Goal: Task Accomplishment & Management: Use online tool/utility

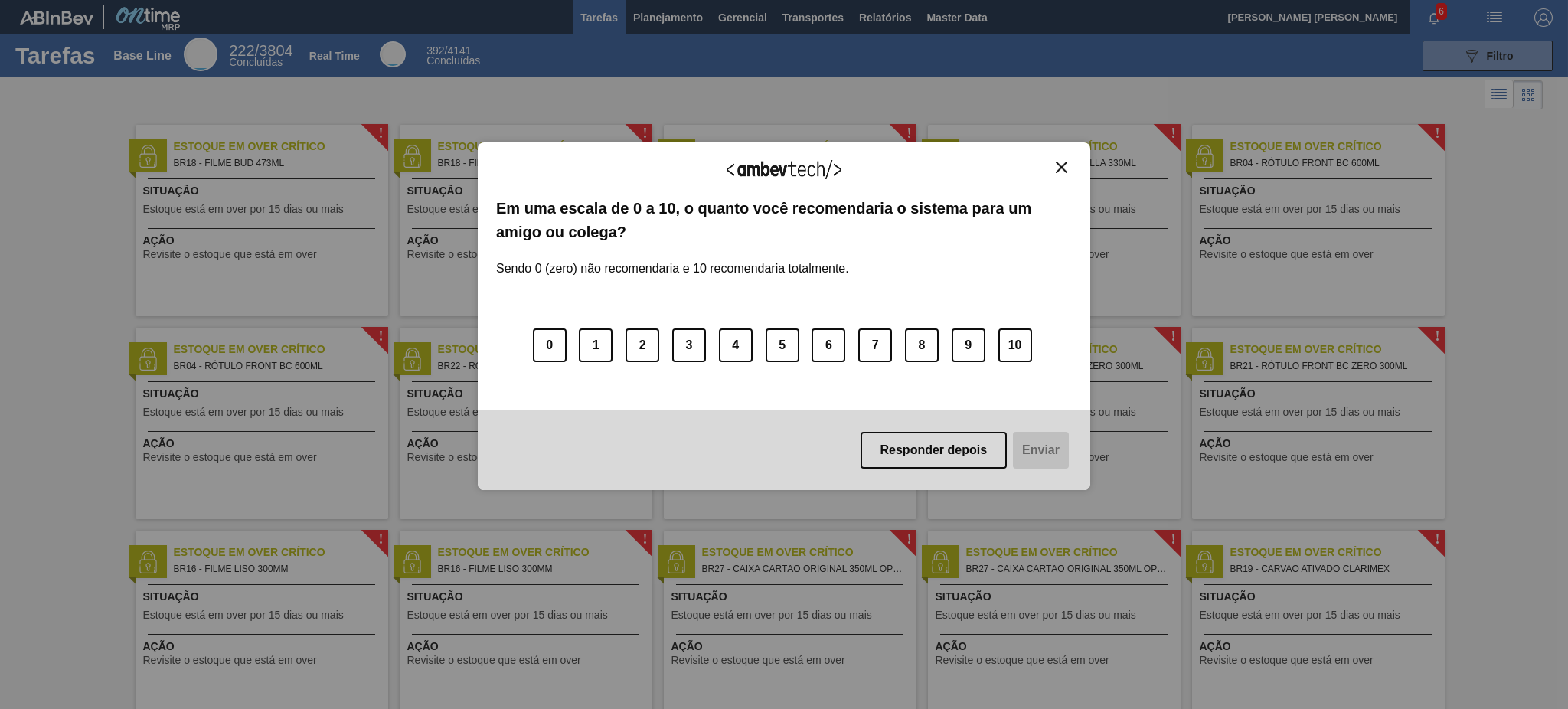
click at [1070, 177] on div "Agradecemos seu feedback!" at bounding box center [784, 178] width 576 height 36
click at [1064, 166] on img "Close" at bounding box center [1062, 167] width 11 height 11
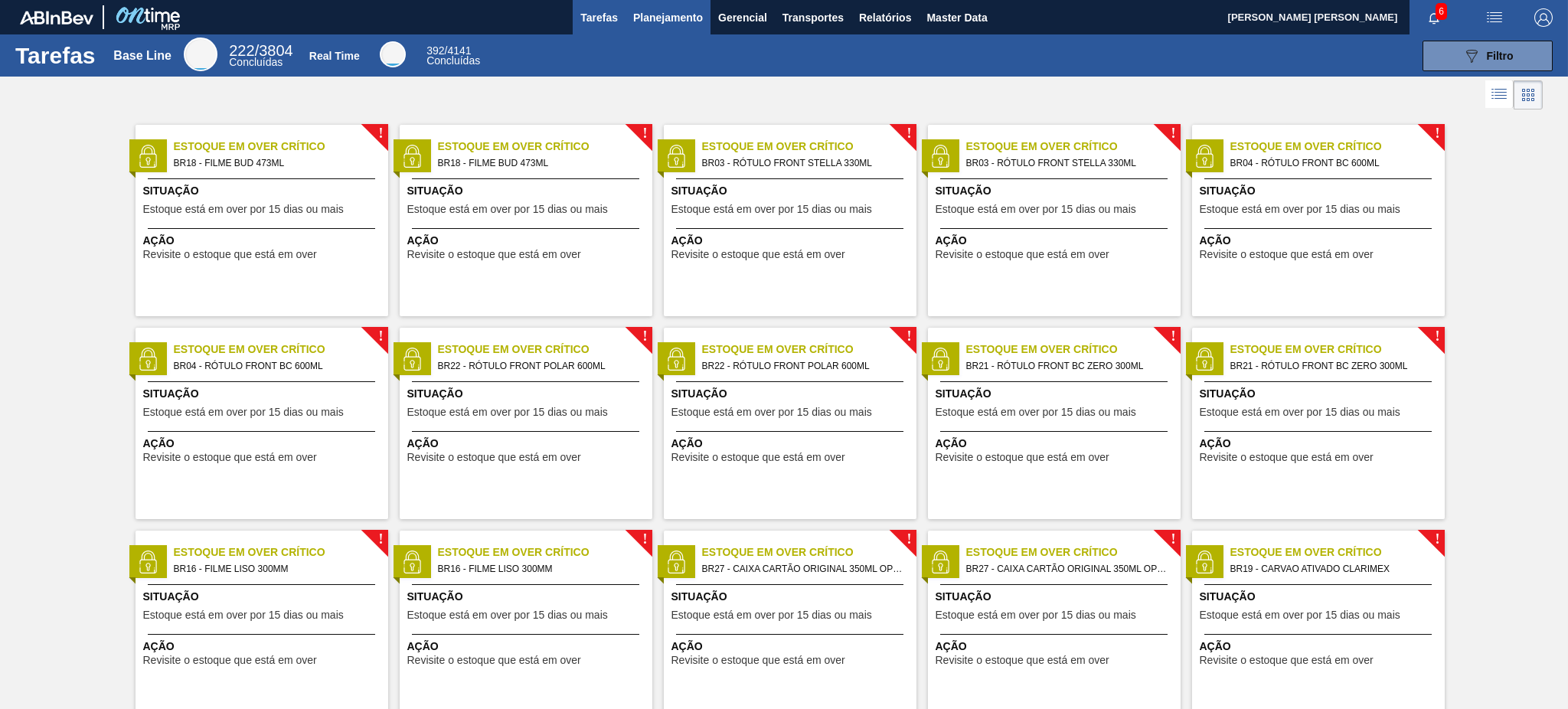
click at [642, 13] on span "Planejamento" at bounding box center [667, 18] width 70 height 19
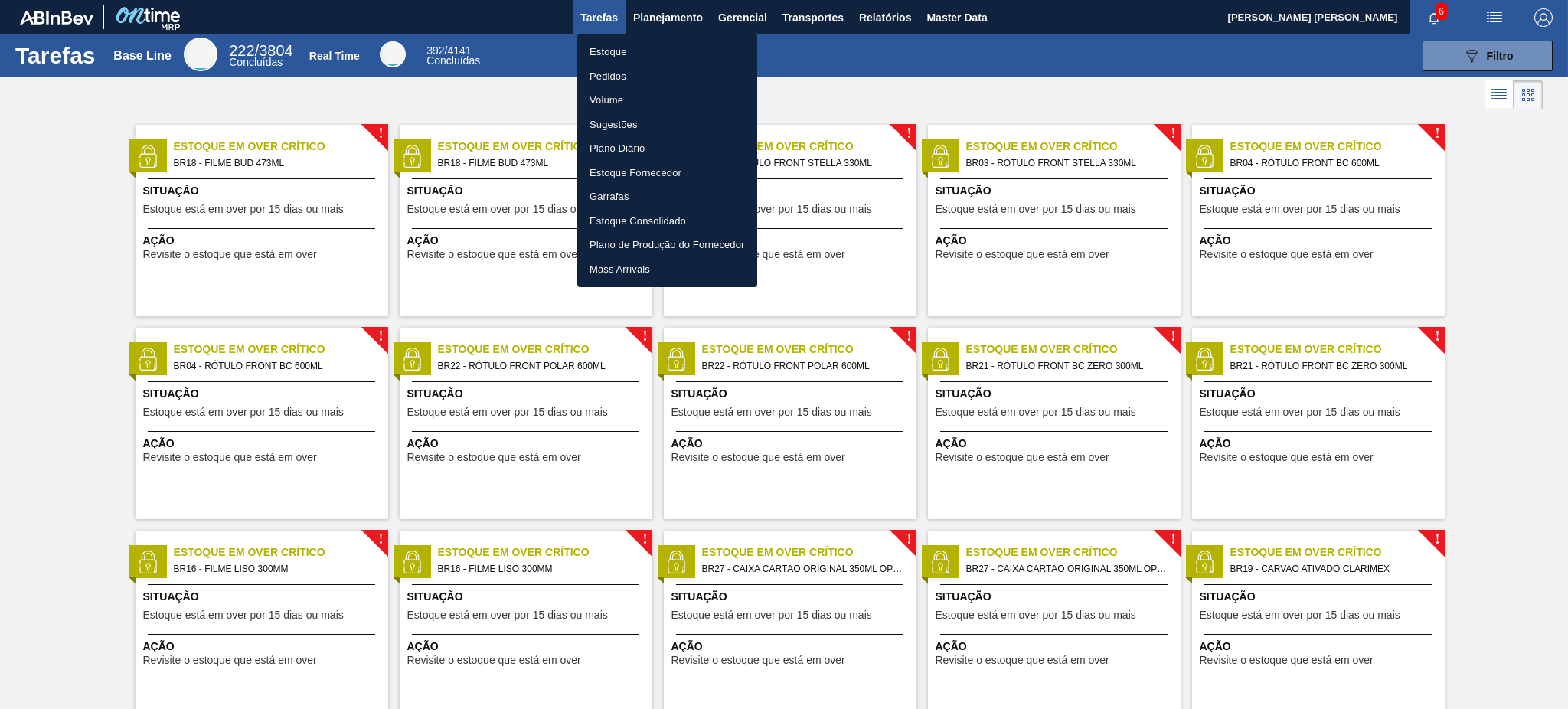
click at [650, 52] on li "Estoque" at bounding box center [667, 52] width 180 height 24
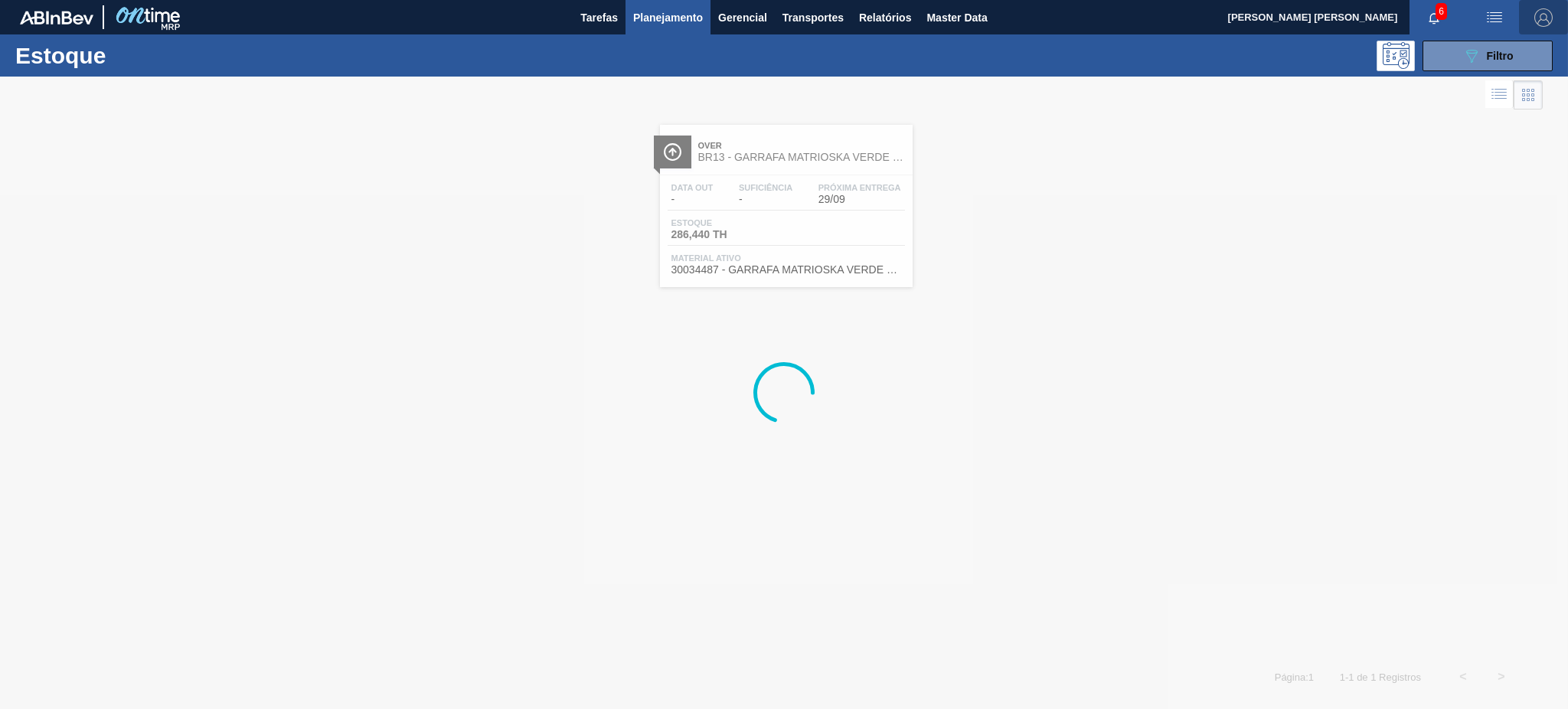
click at [1540, 15] on img "button" at bounding box center [1544, 18] width 19 height 19
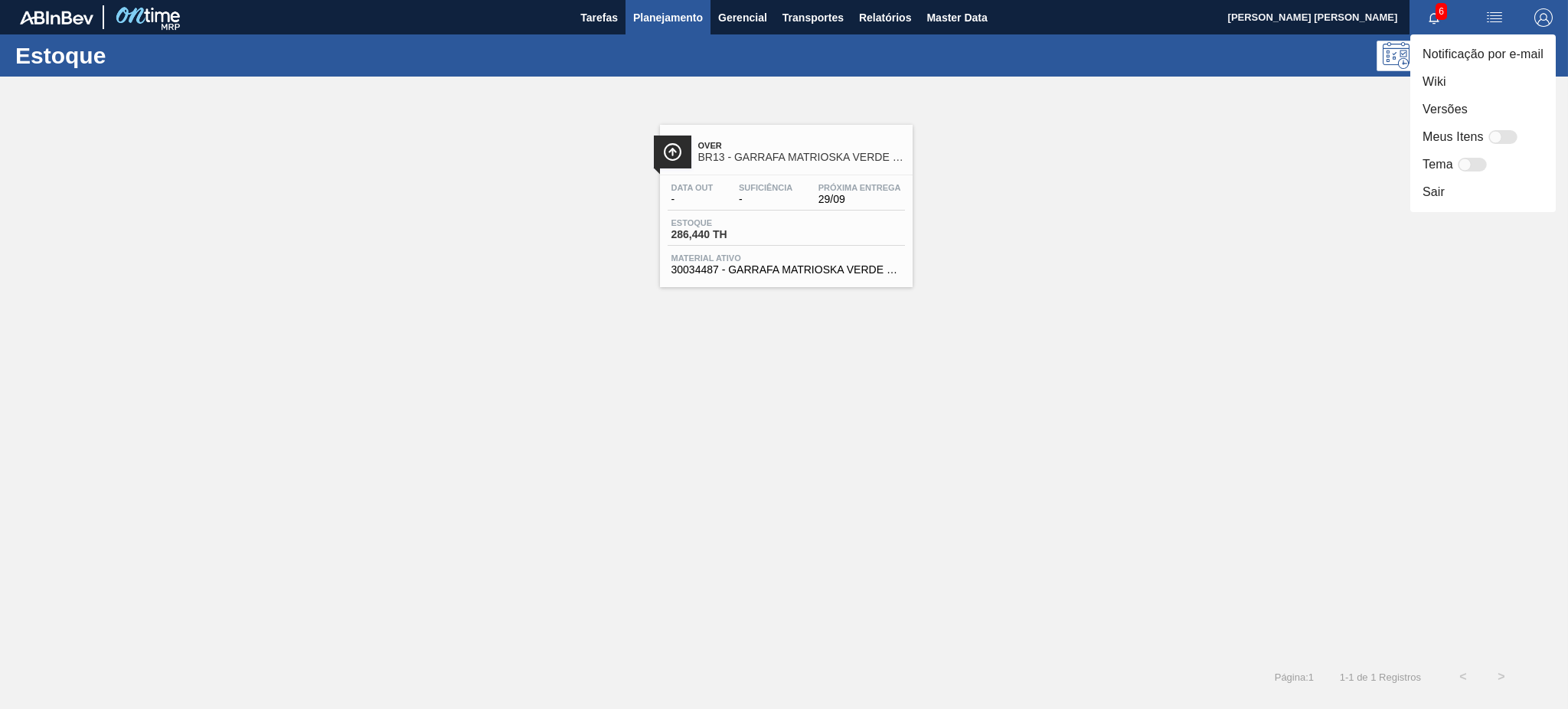
click at [1266, 173] on div at bounding box center [784, 354] width 1568 height 709
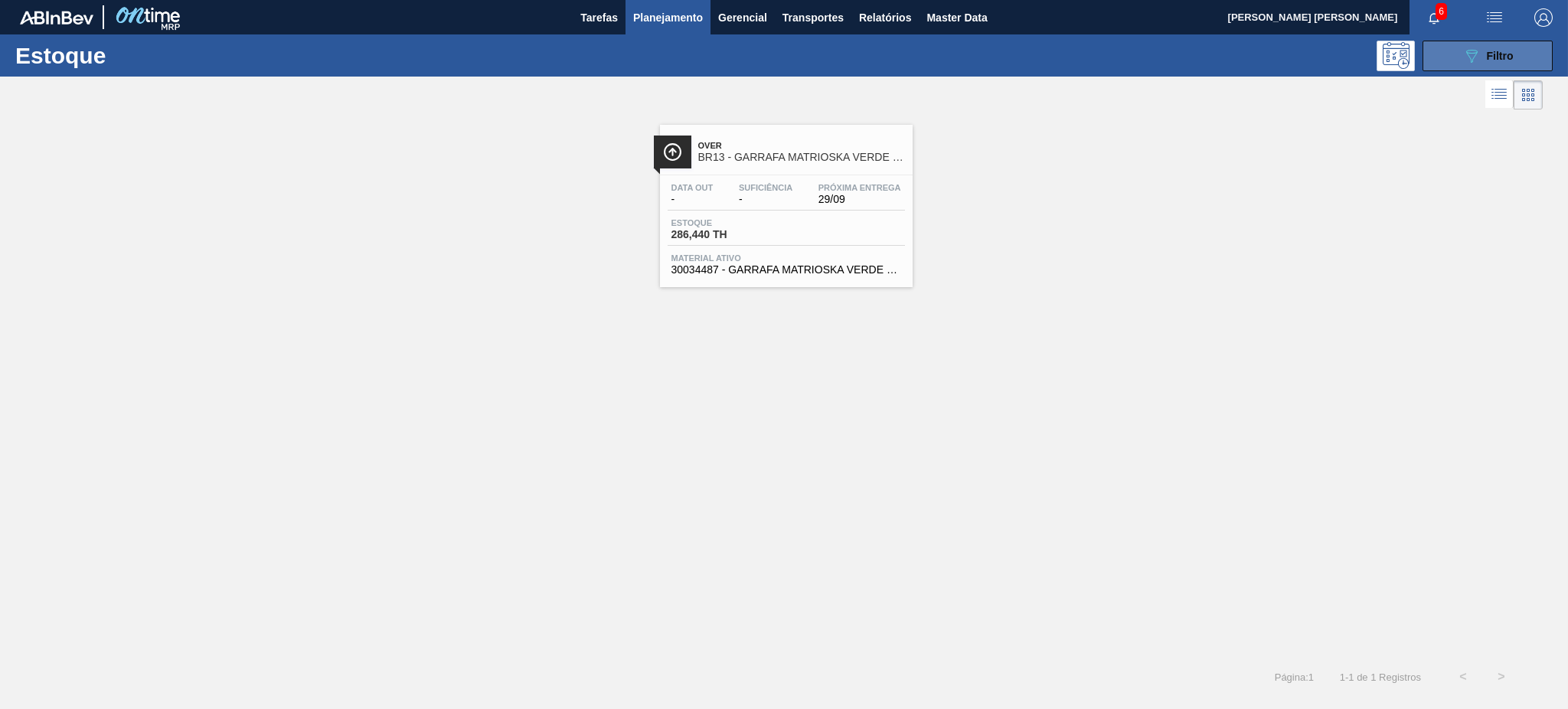
click at [1491, 59] on span "Filtro" at bounding box center [1500, 56] width 27 height 12
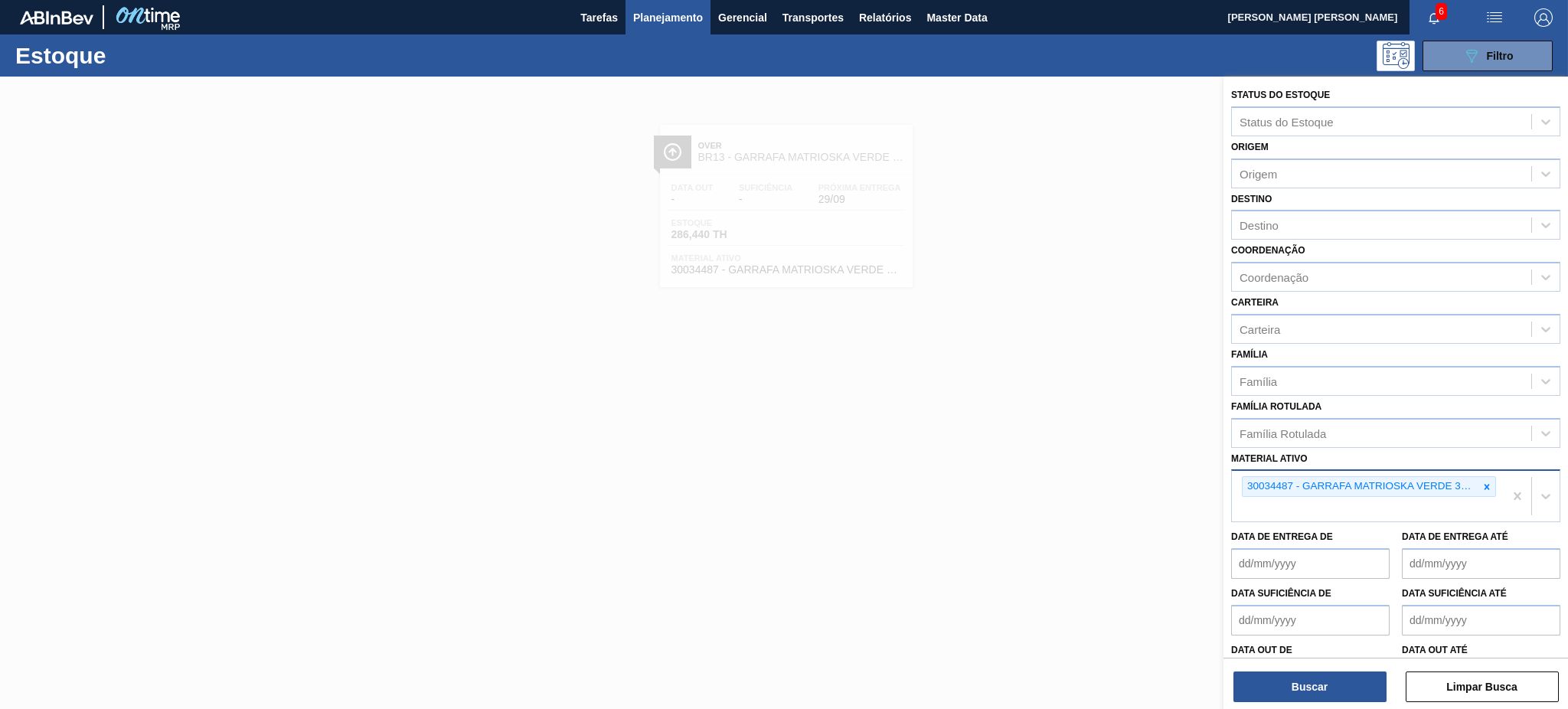
click at [1482, 482] on icon at bounding box center [1487, 487] width 11 height 11
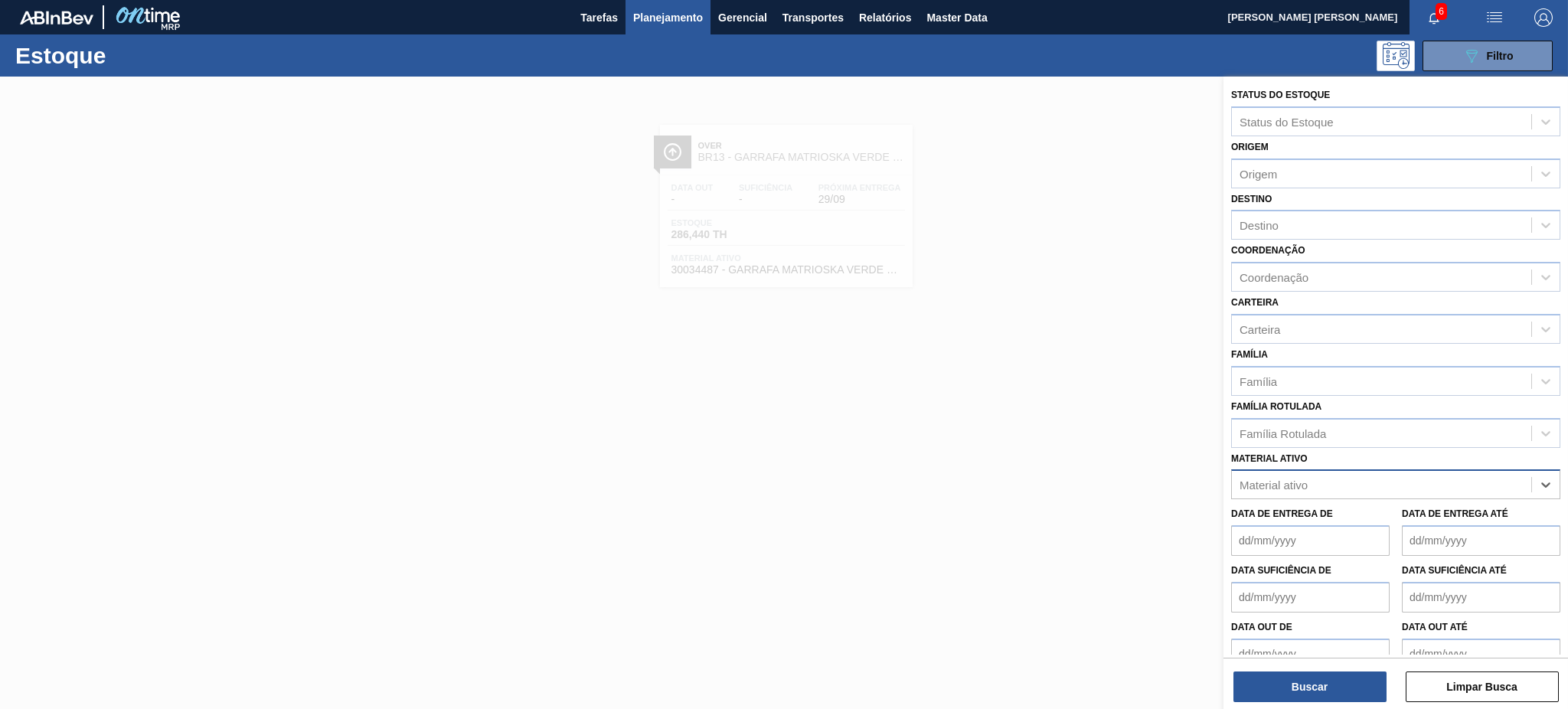
click at [1446, 487] on div "Material ativo" at bounding box center [1381, 485] width 300 height 22
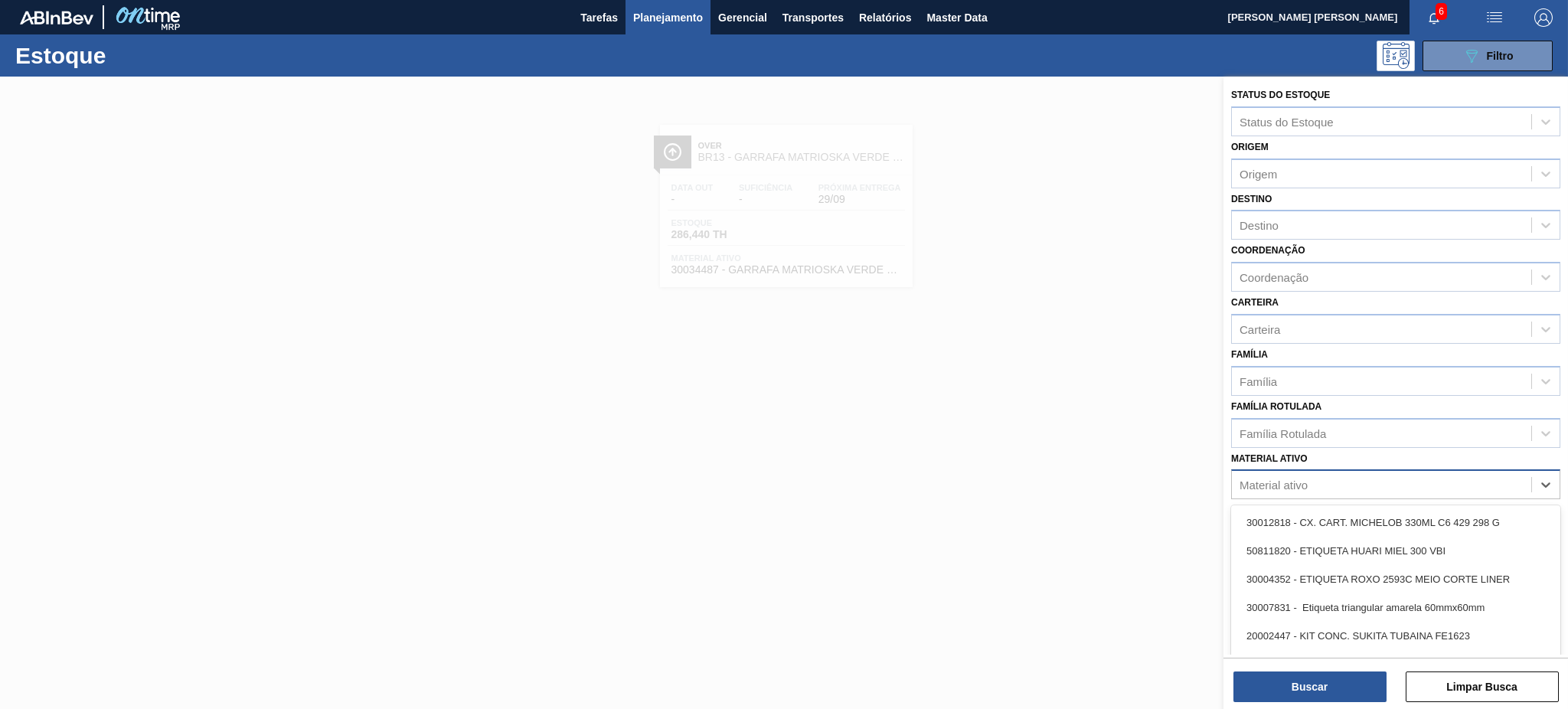
paste ativo "GARRAFA AMBAR STD 330ML TWIST OFF"
type ativo "GARRAFA AMBAR STD 330ML TWIST OFF"
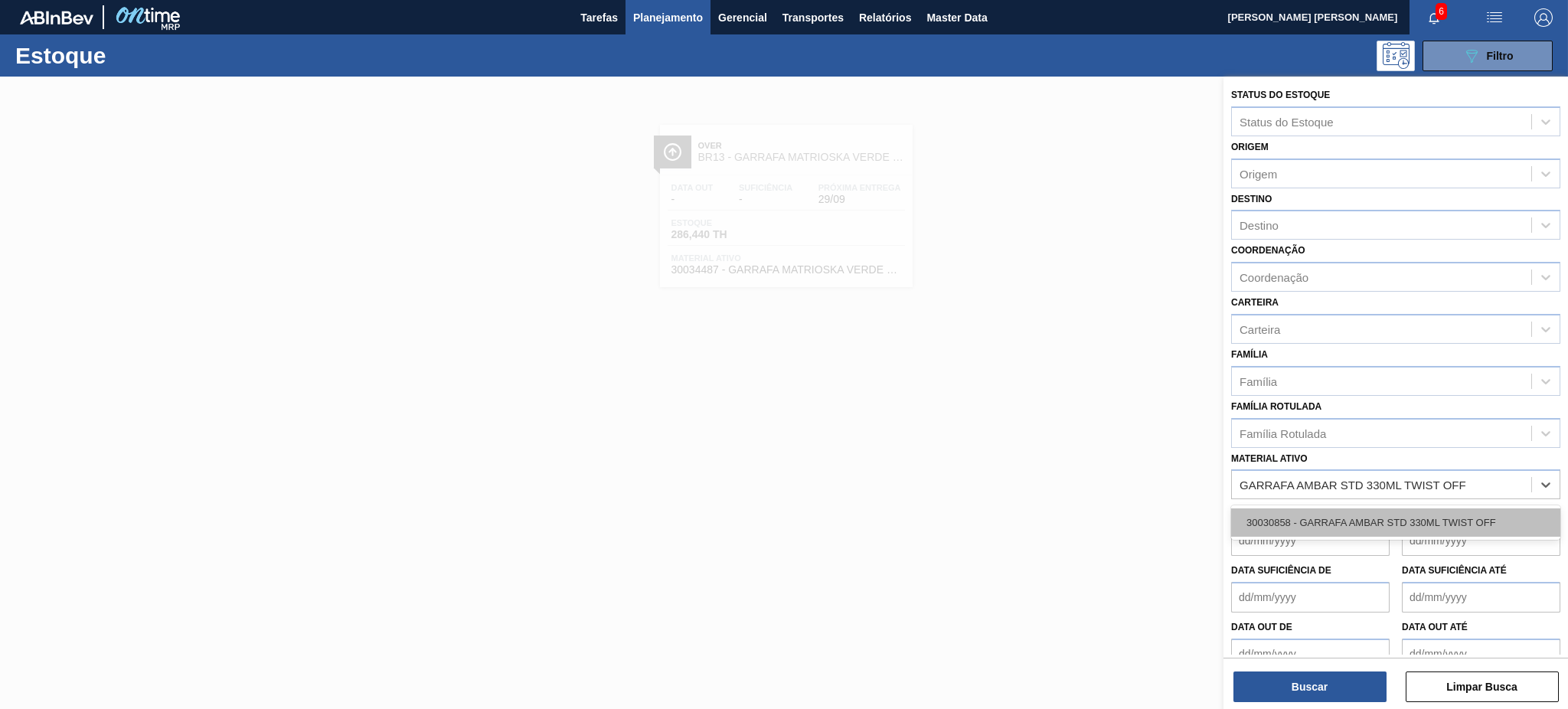
click at [1397, 512] on div "30030858 - GARRAFA AMBAR STD 330ML TWIST OFF" at bounding box center [1395, 522] width 330 height 29
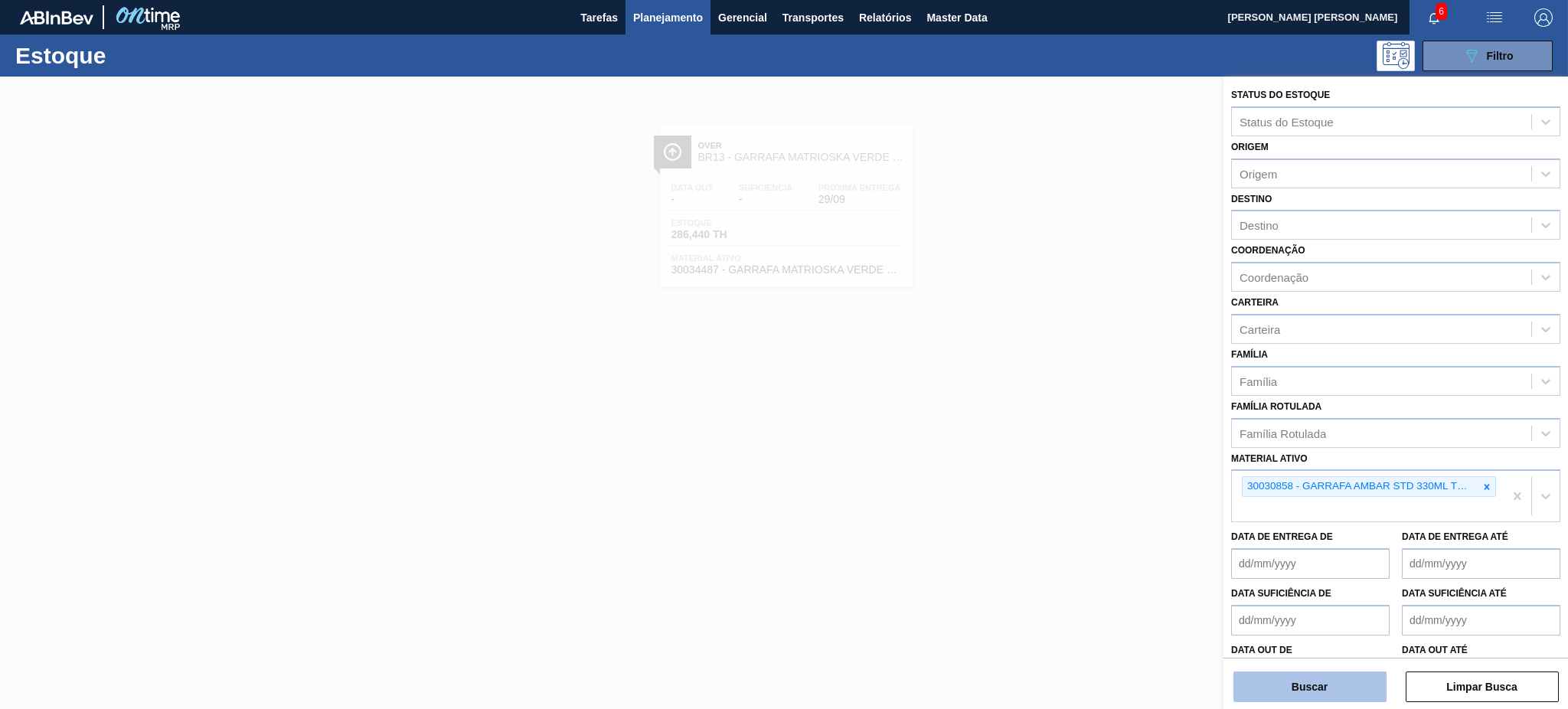
click at [1302, 680] on button "Buscar" at bounding box center [1310, 686] width 153 height 31
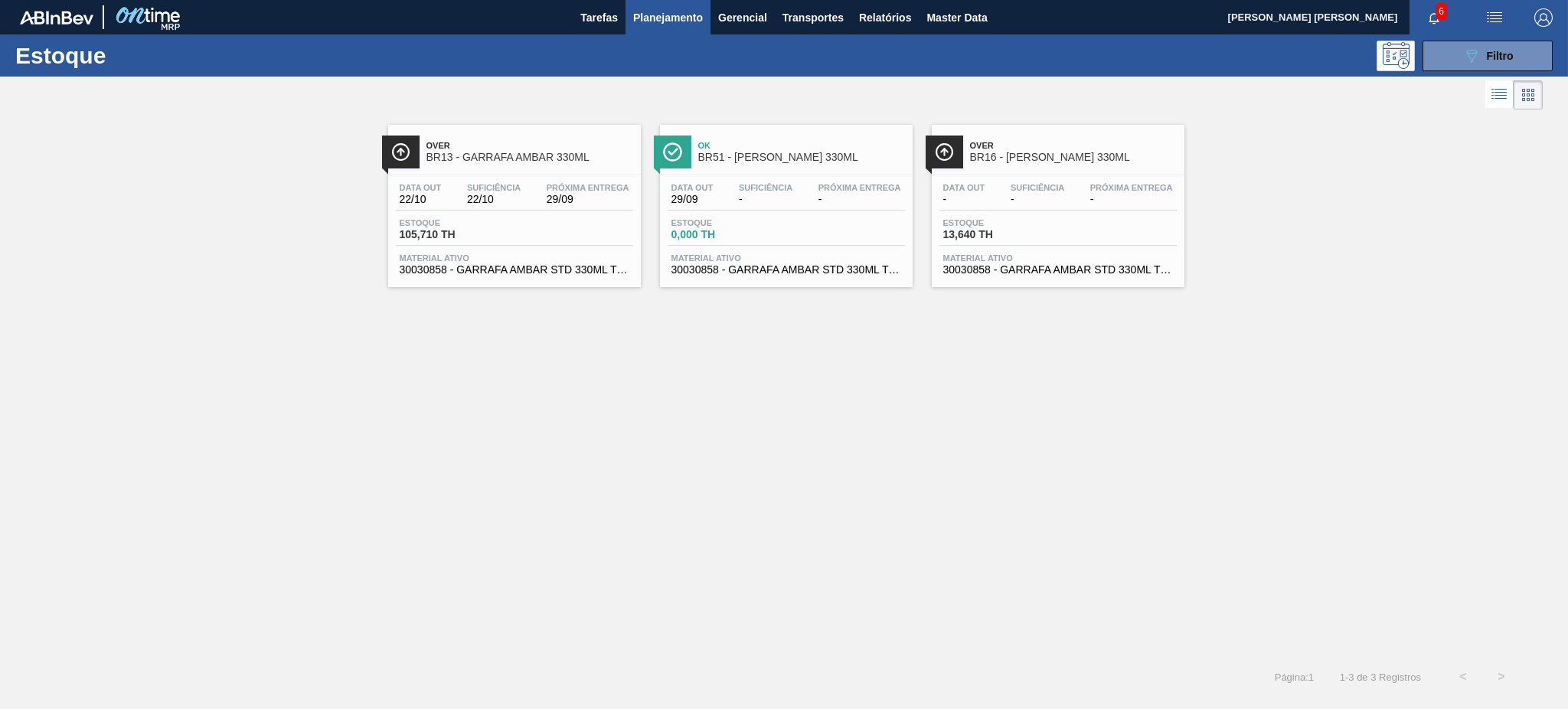
click at [515, 218] on div "Estoque 105,710 TH" at bounding box center [514, 232] width 238 height 28
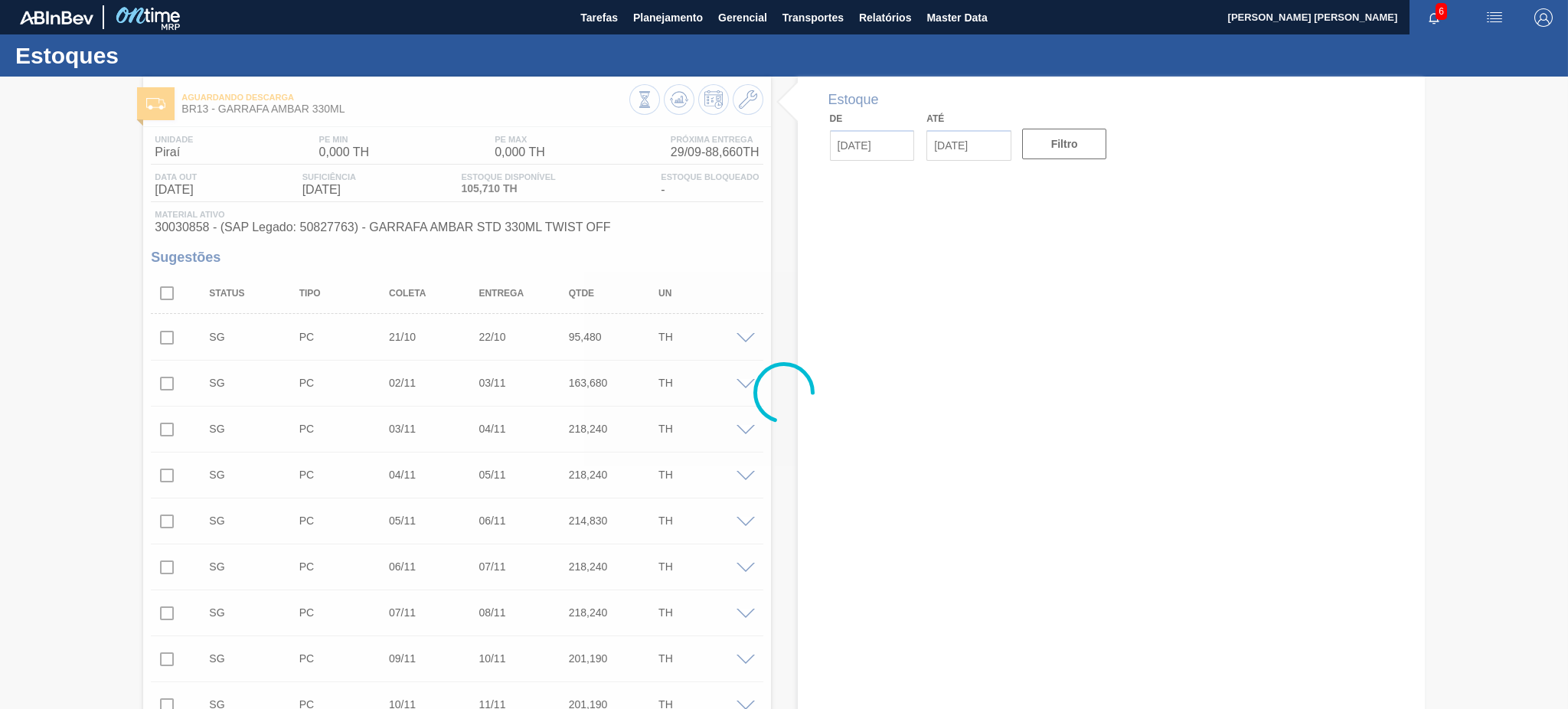
type input "[DATE]"
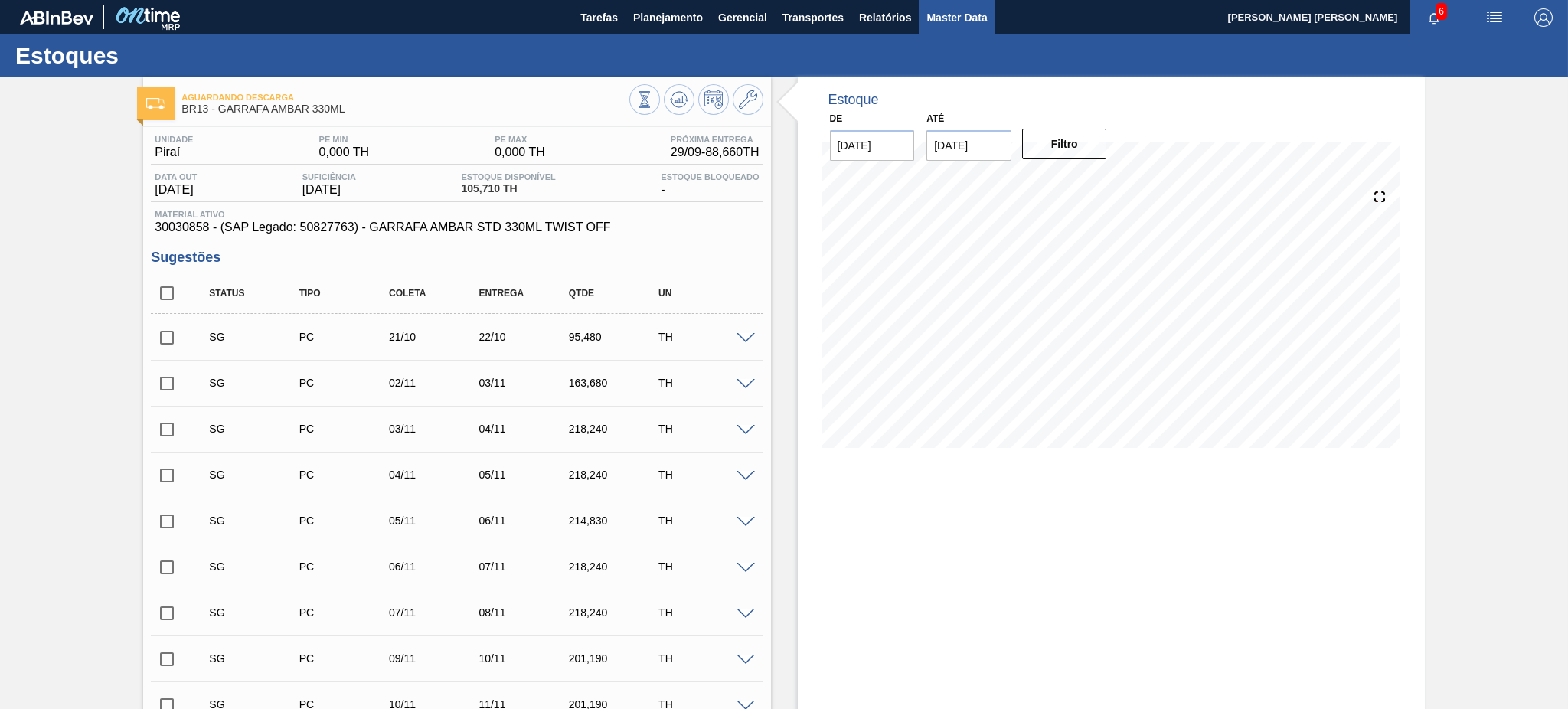
click at [952, 12] on span "Master Data" at bounding box center [956, 18] width 60 height 19
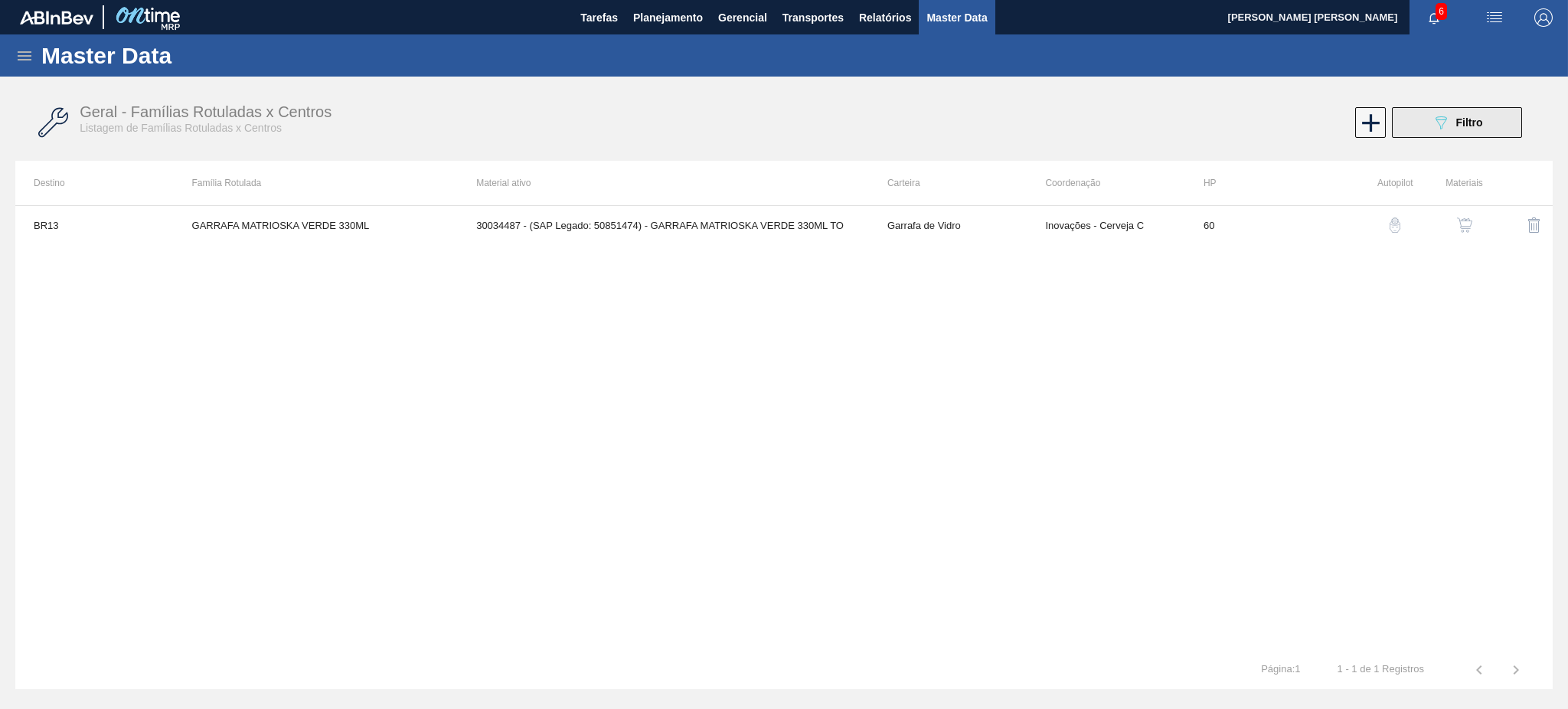
click at [1451, 123] on div "089F7B8B-B2A5-4AFE-B5C0-19BA573D28AC Filtro" at bounding box center [1458, 122] width 51 height 19
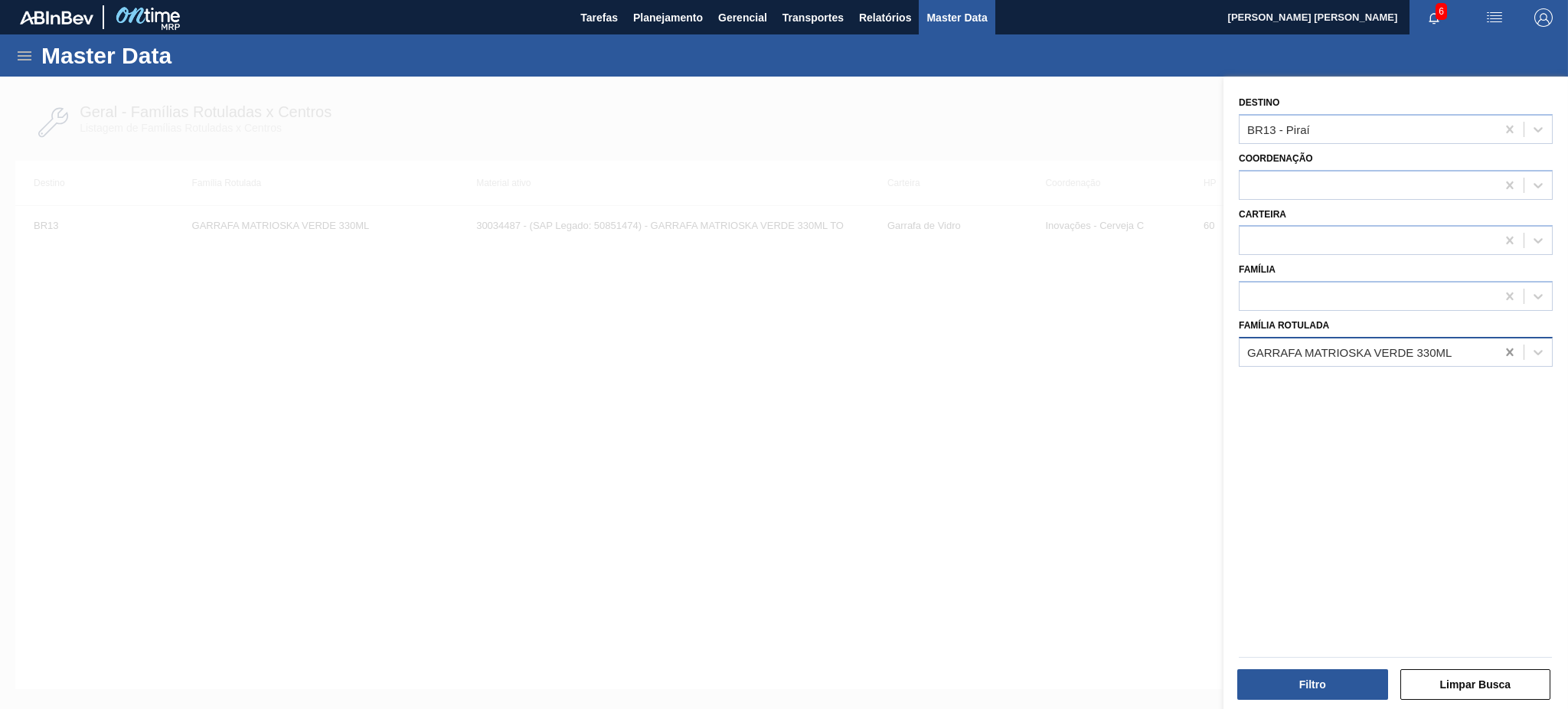
click at [1514, 351] on icon at bounding box center [1510, 352] width 15 height 15
click at [1510, 123] on icon at bounding box center [1510, 129] width 15 height 15
drag, startPoint x: 215, startPoint y: 167, endPoint x: 49, endPoint y: 109, distance: 175.8
click at [206, 163] on div at bounding box center [784, 431] width 1568 height 709
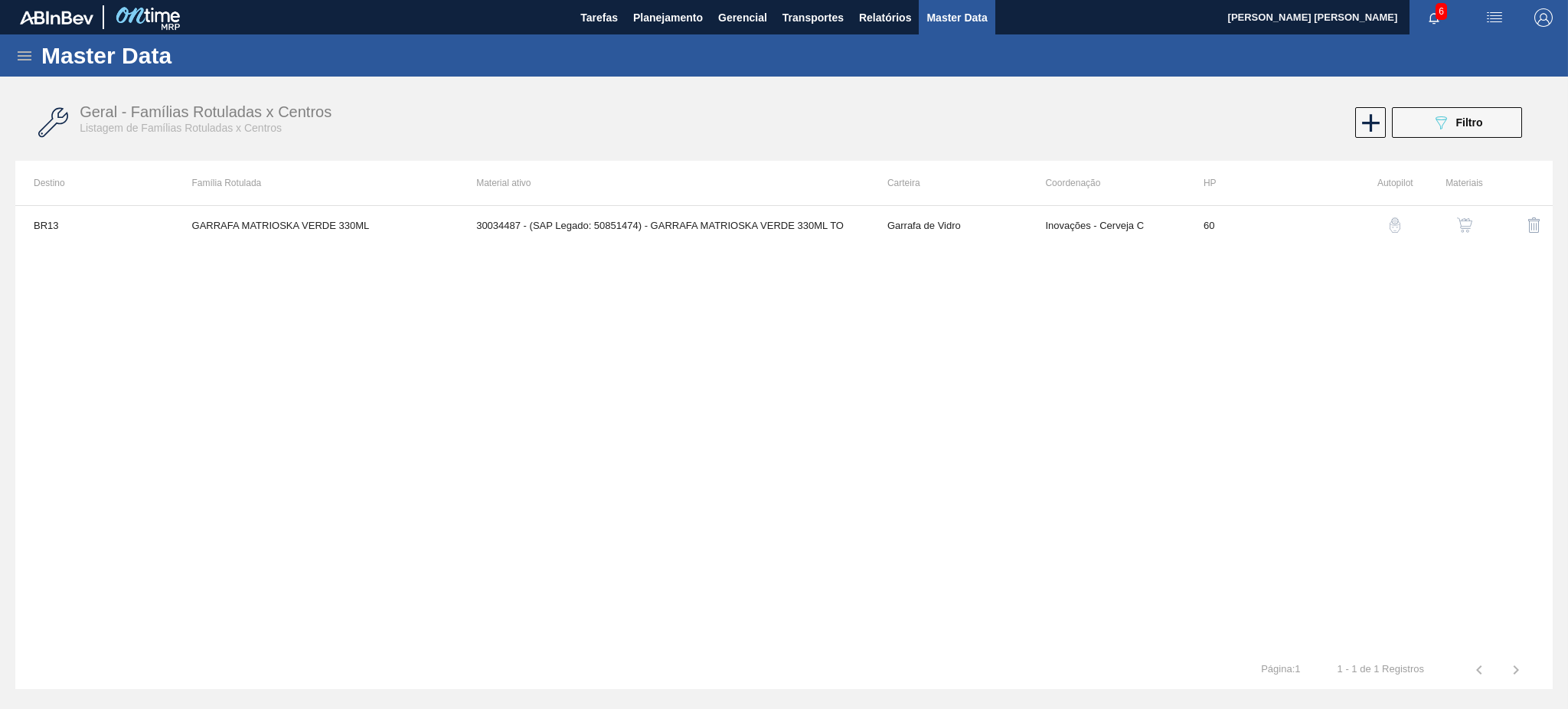
click at [24, 56] on icon at bounding box center [24, 56] width 14 height 9
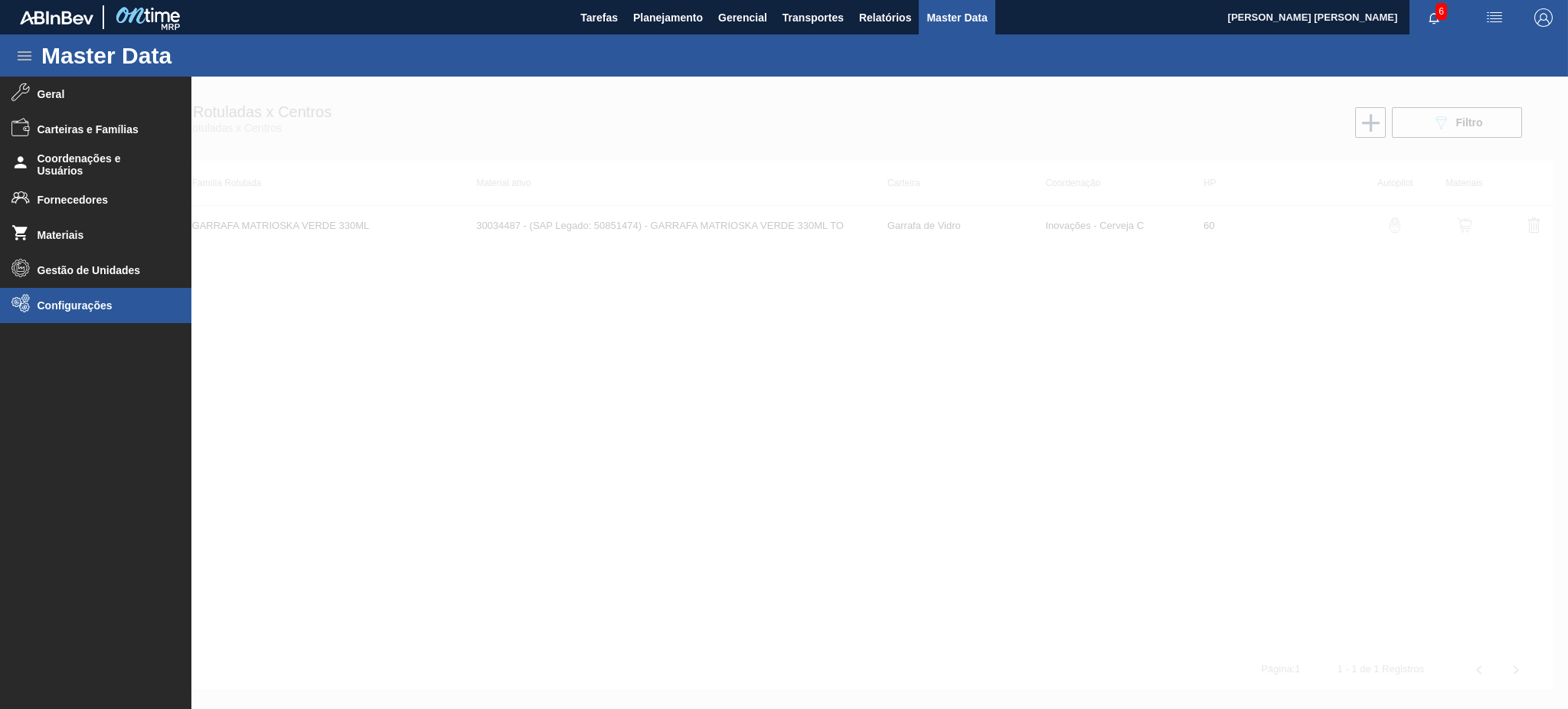
click at [88, 313] on li "Configurações" at bounding box center [96, 305] width 191 height 35
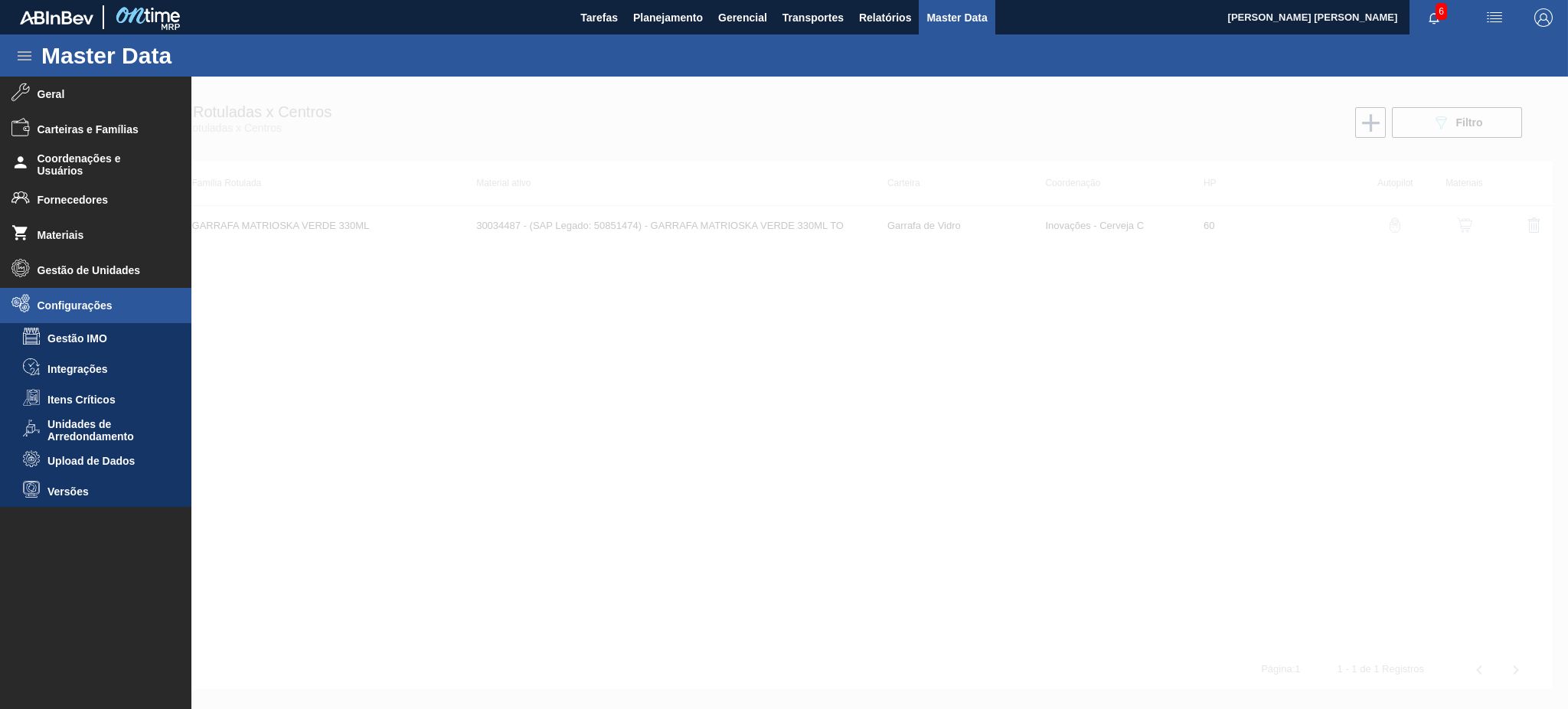
click at [21, 301] on icon at bounding box center [20, 303] width 19 height 19
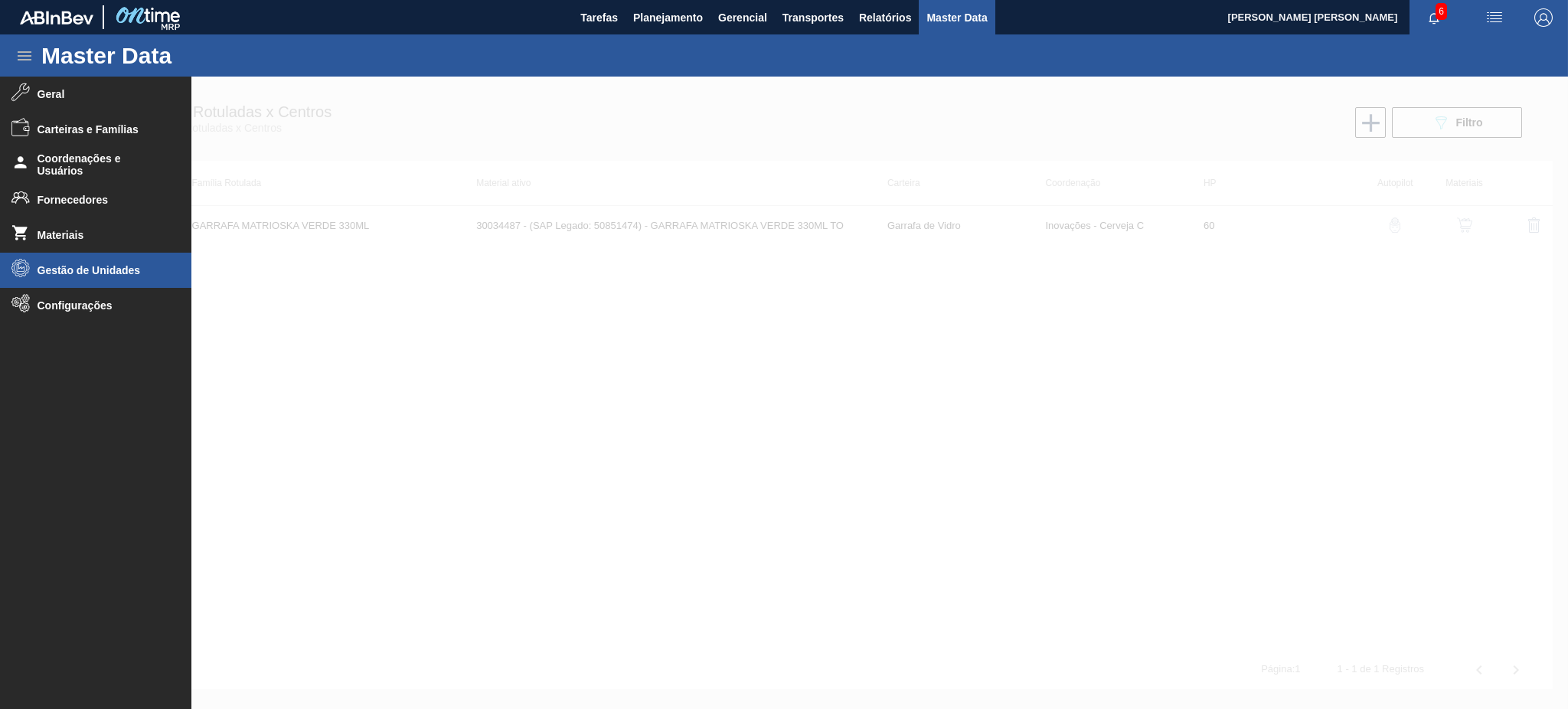
click at [37, 274] on span "Gestão de Unidades" at bounding box center [100, 270] width 126 height 12
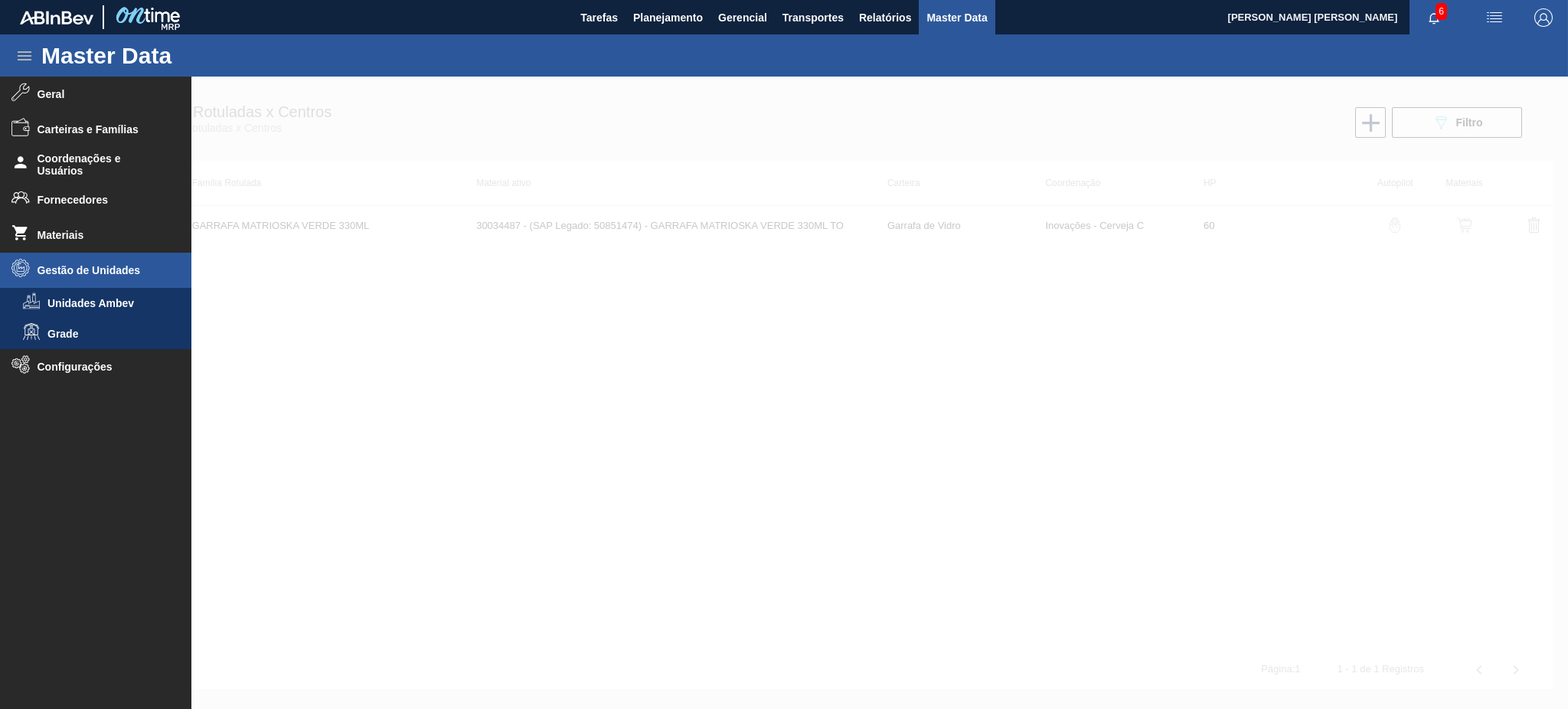
click at [37, 274] on span "Gestão de Unidades" at bounding box center [100, 270] width 126 height 12
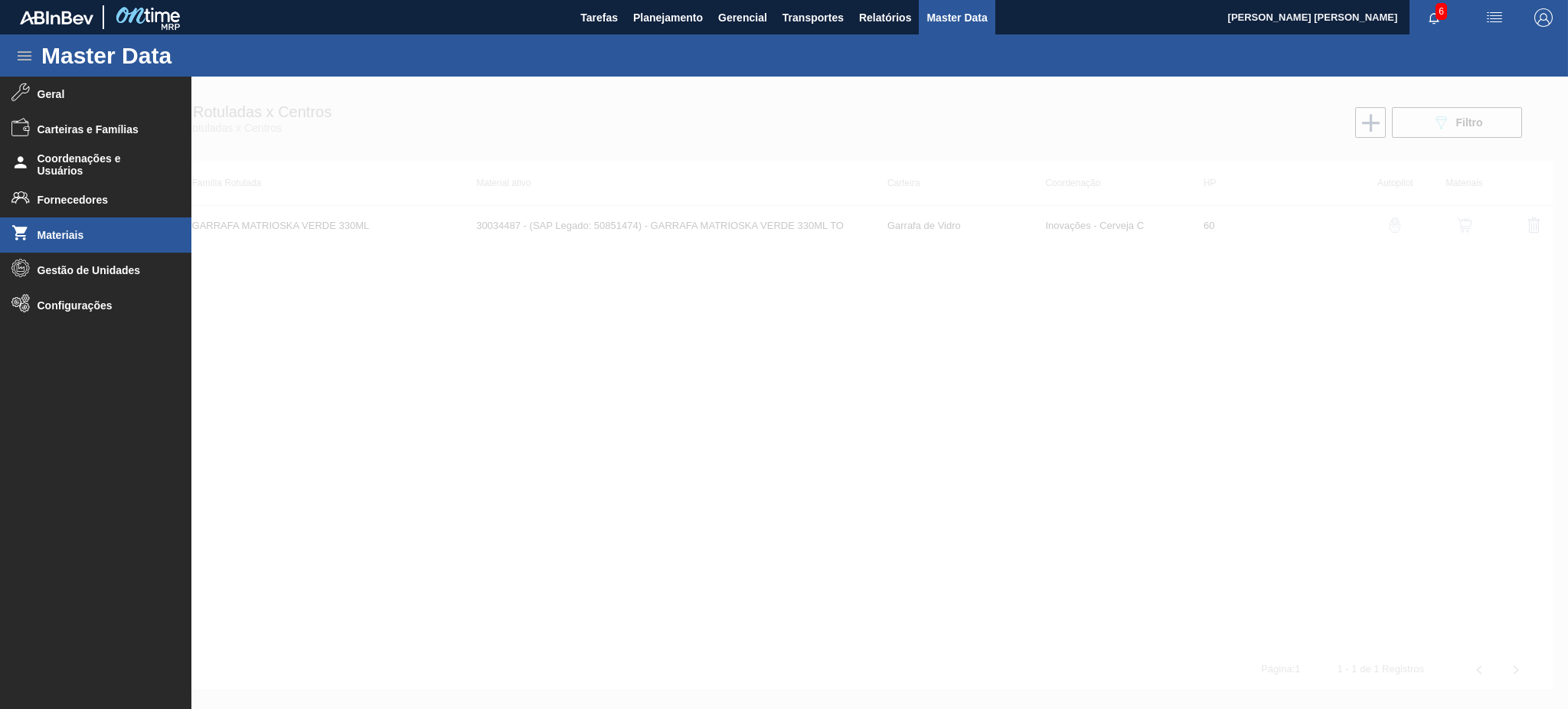
click at [45, 243] on li "Materiais" at bounding box center [96, 235] width 191 height 35
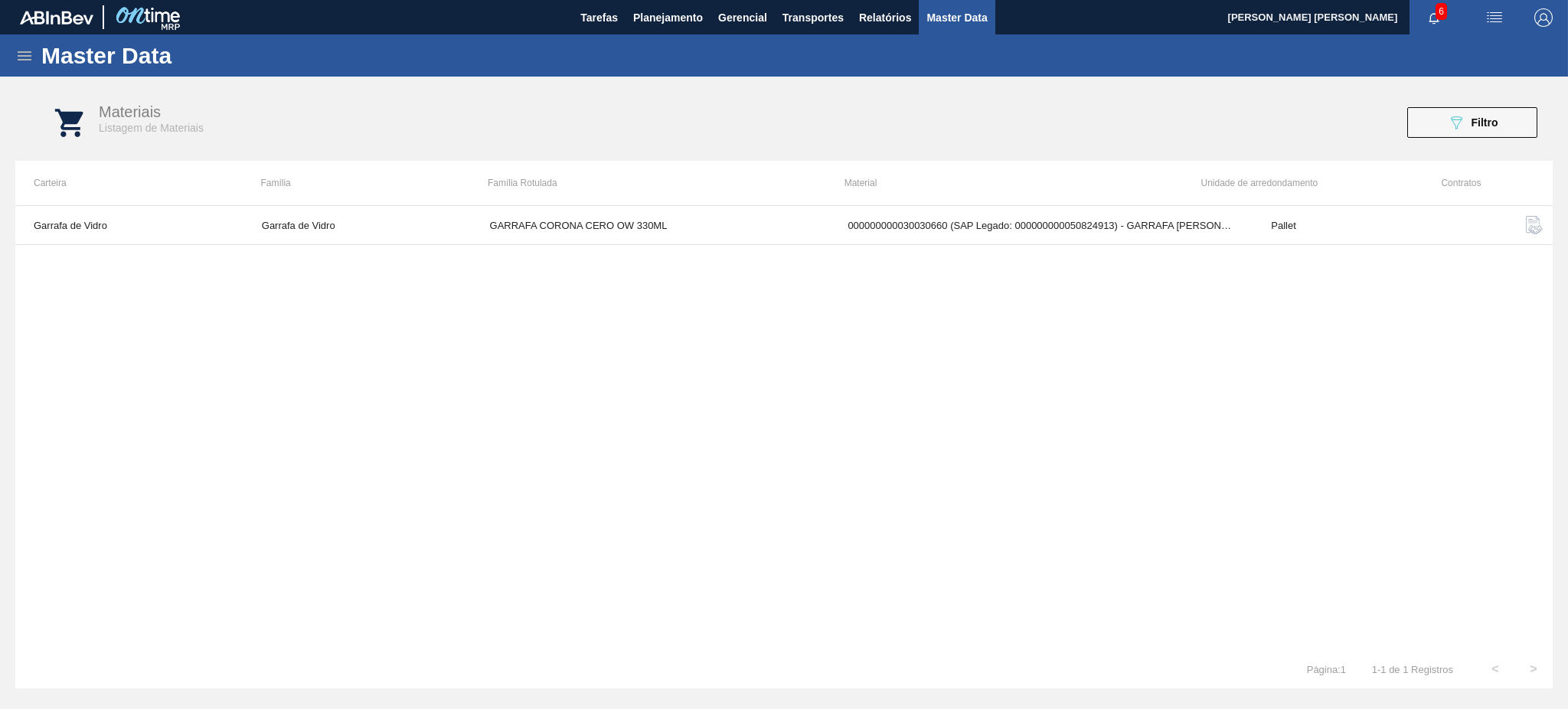
click at [19, 48] on icon at bounding box center [24, 56] width 19 height 19
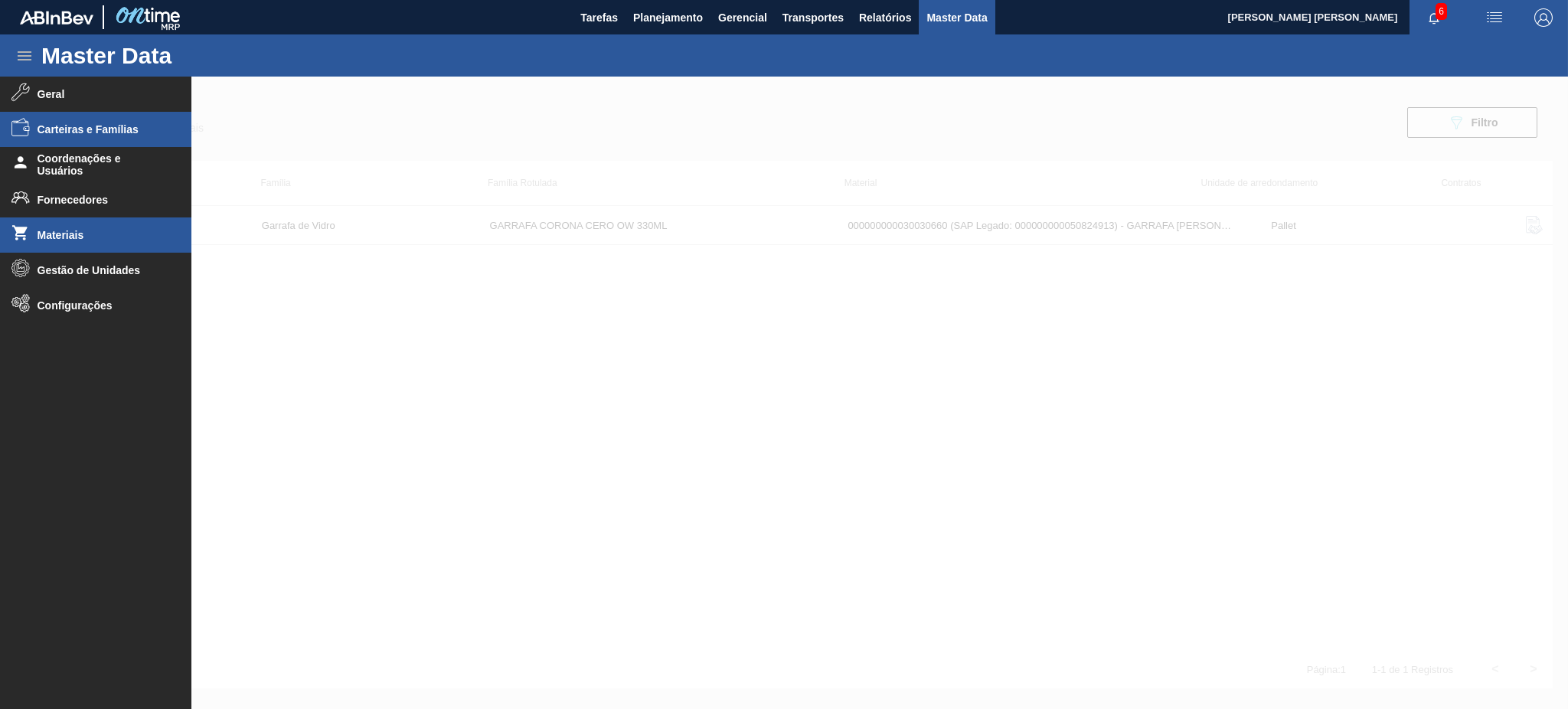
click at [86, 129] on span "Carteiras e Famílias" at bounding box center [100, 129] width 126 height 12
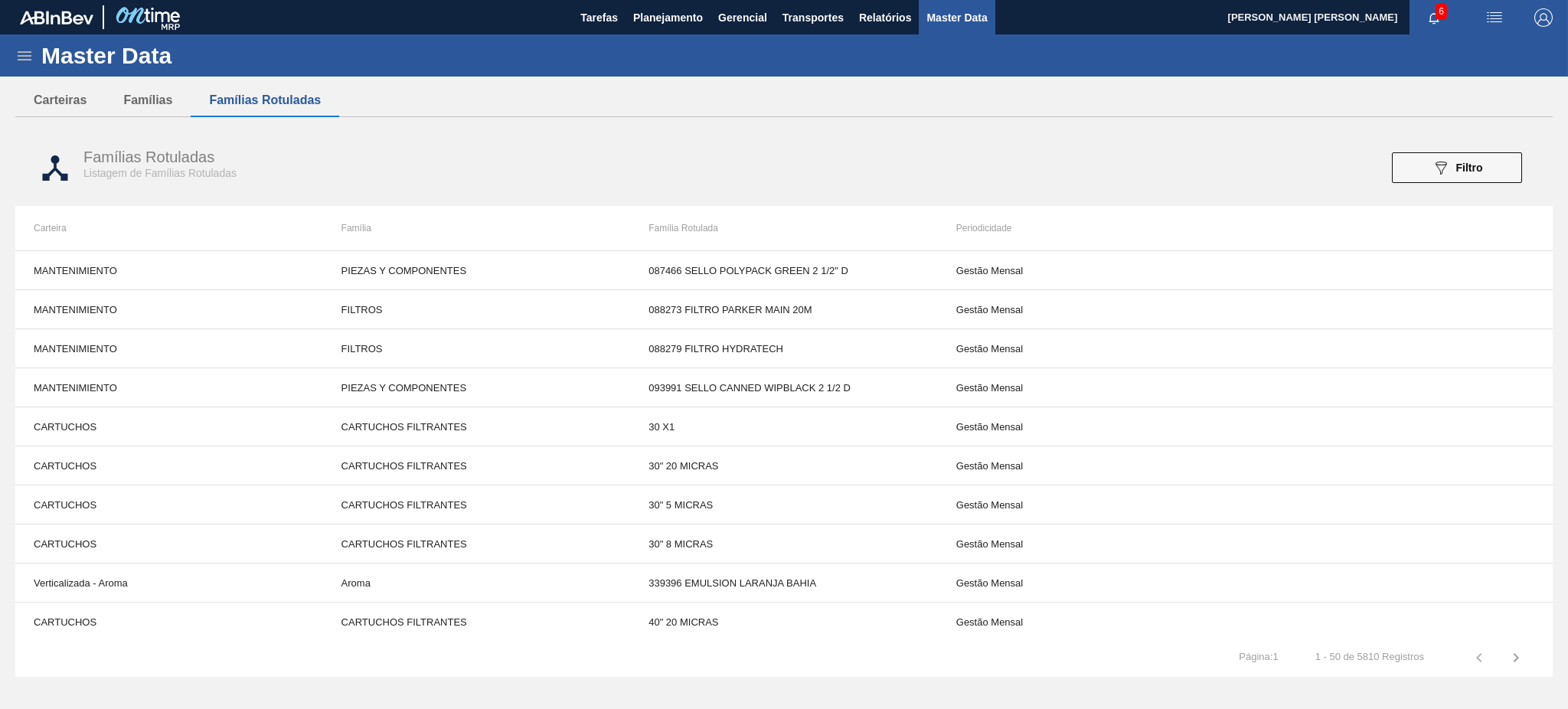
click at [24, 56] on icon at bounding box center [24, 56] width 14 height 9
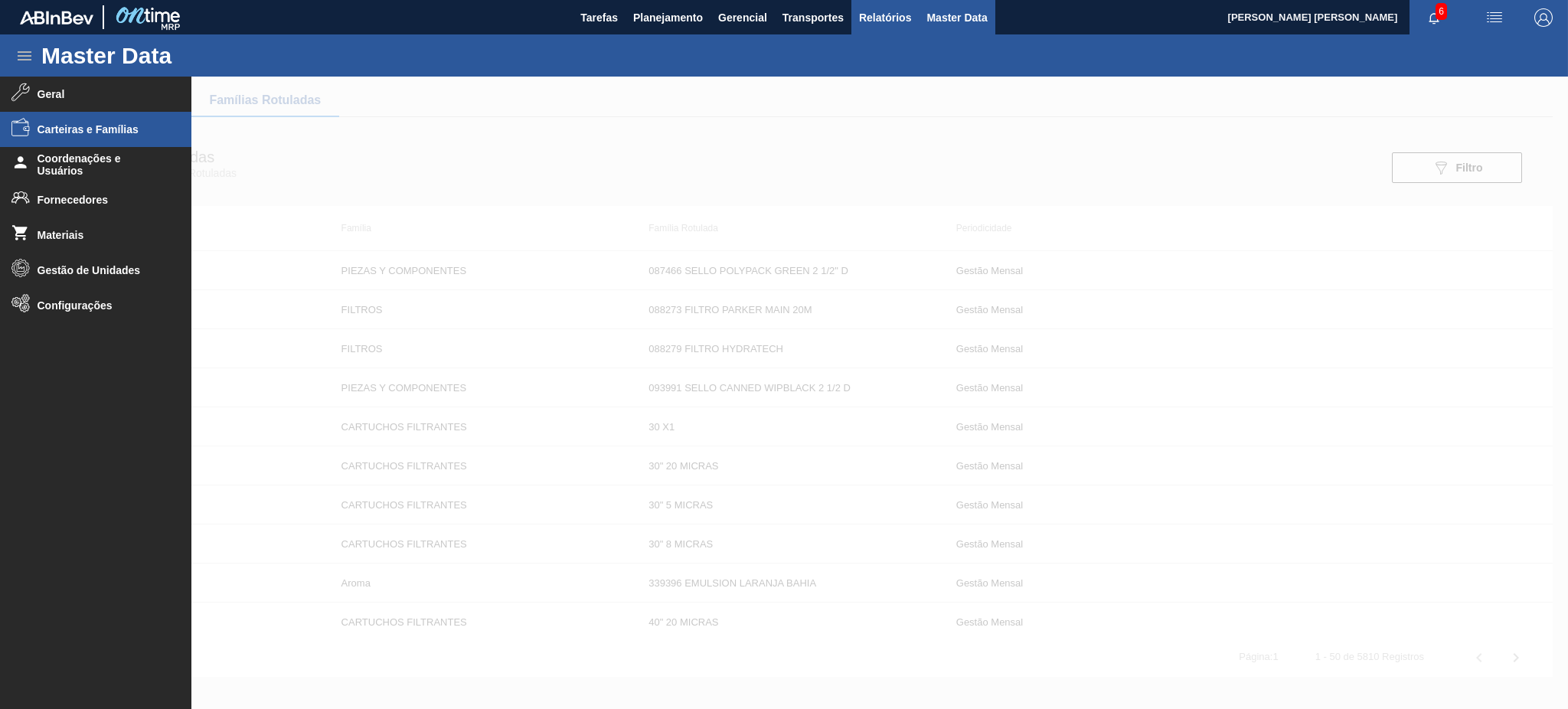
click at [902, 15] on span "Relatórios" at bounding box center [886, 18] width 52 height 19
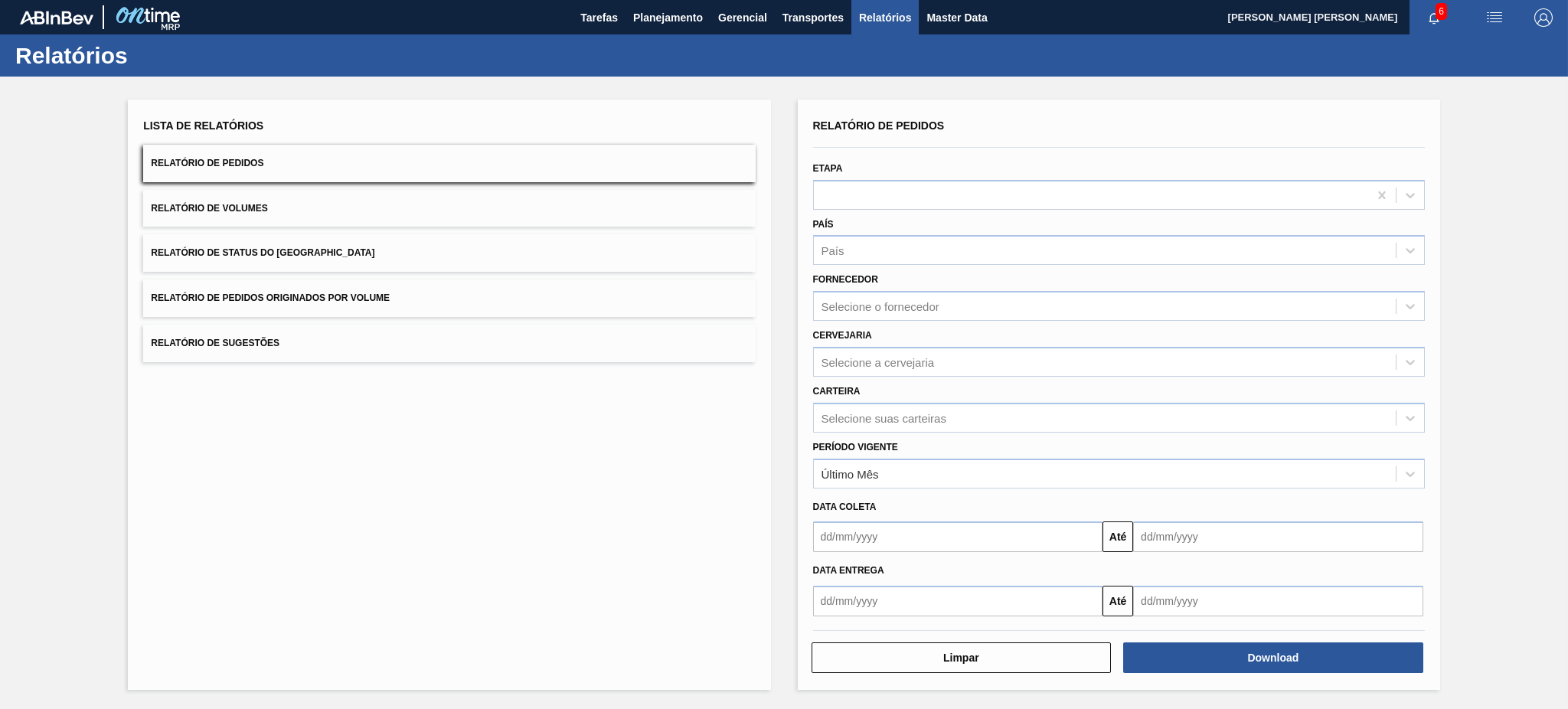
click at [333, 161] on button "Relatório de Pedidos" at bounding box center [448, 163] width 612 height 37
click at [921, 413] on div "Selecione suas carteiras" at bounding box center [884, 418] width 124 height 13
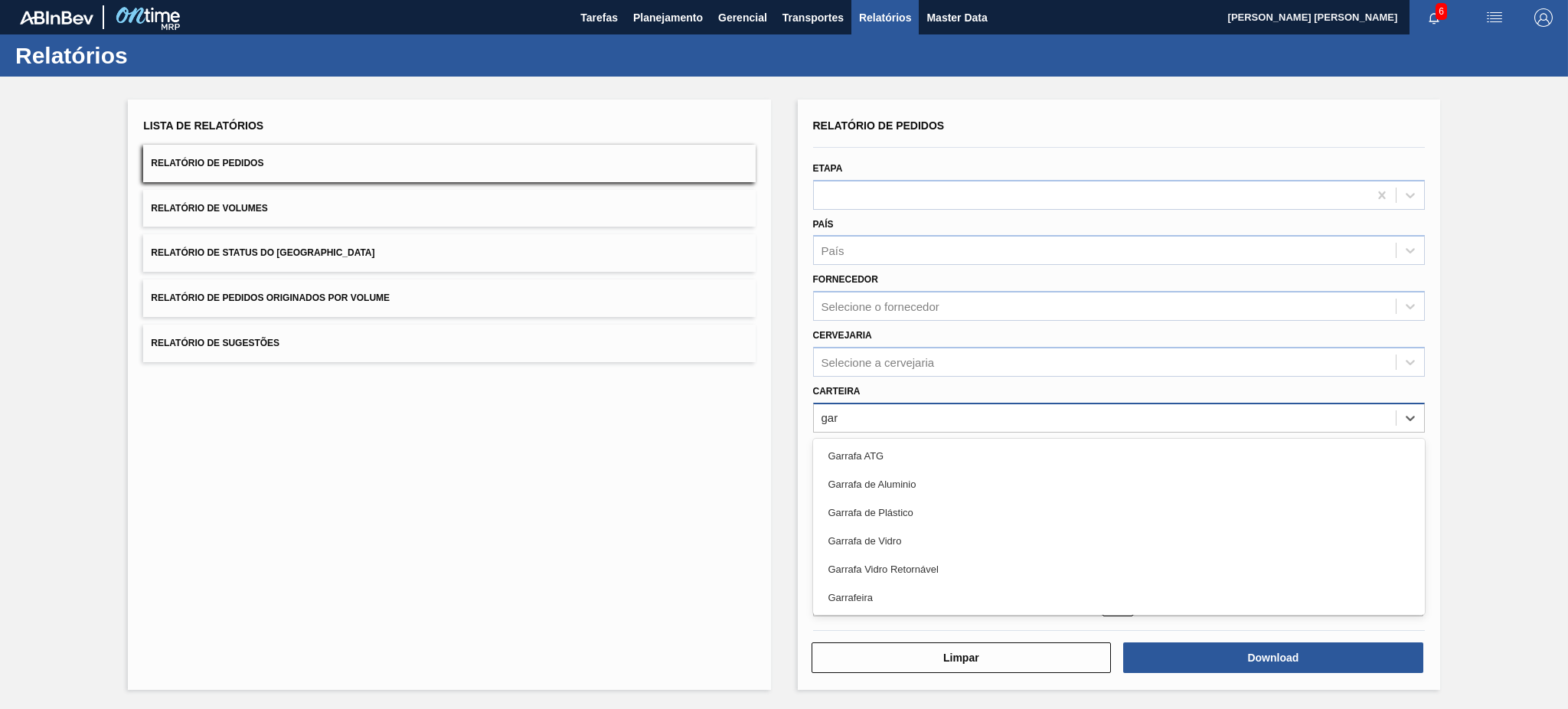
type input "garr"
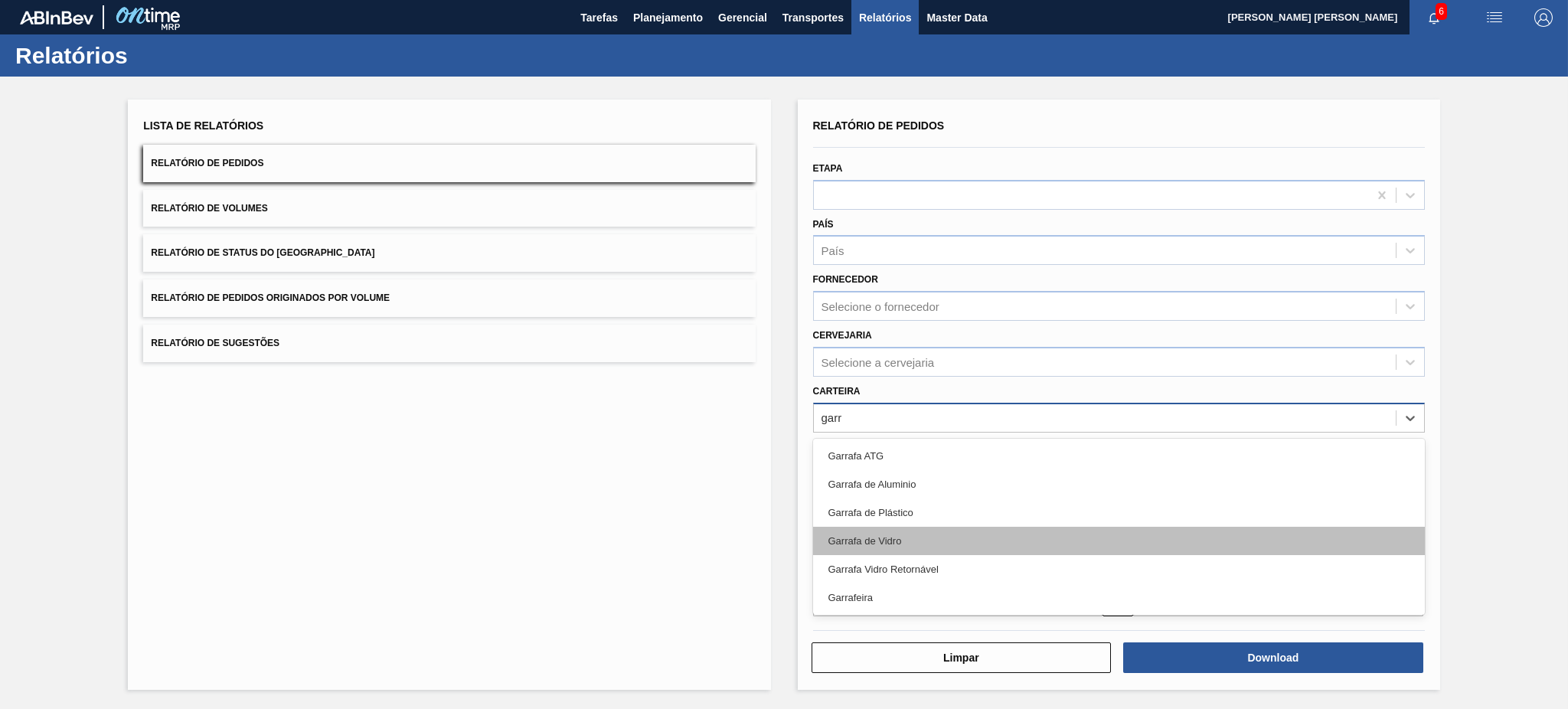
click at [916, 535] on div "Garrafa de Vidro" at bounding box center [1119, 541] width 612 height 29
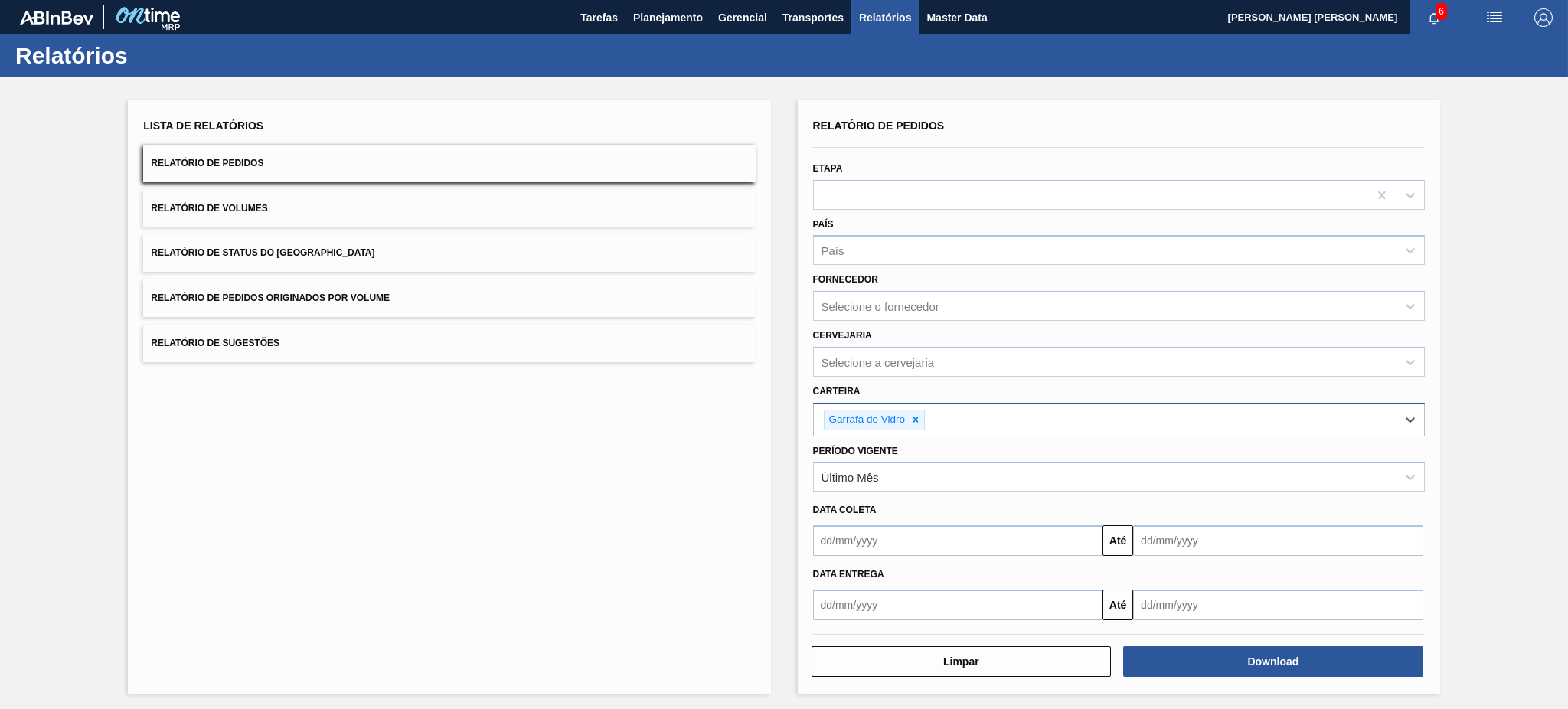
type input "f"
type input "garrafa"
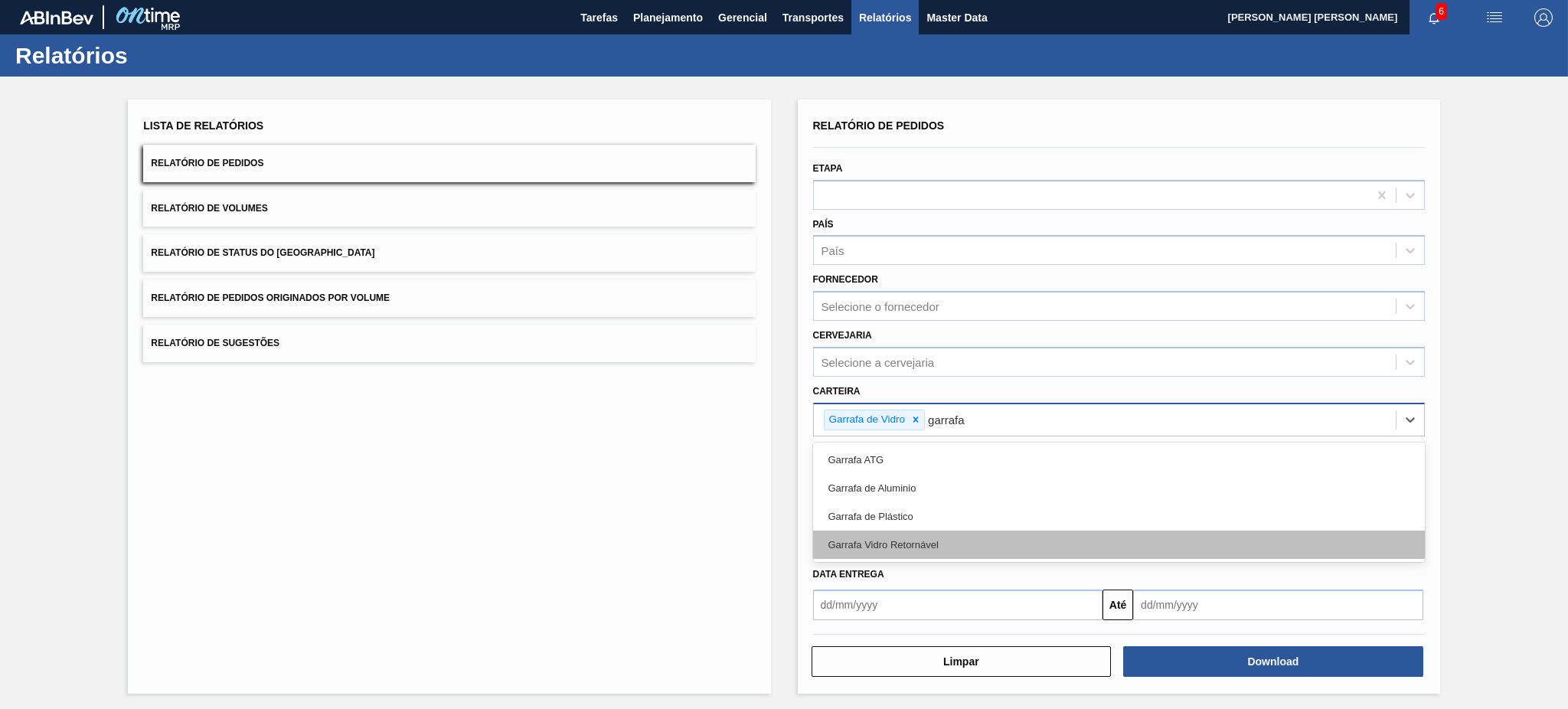
click at [958, 531] on div "Garrafa Vidro Retornável" at bounding box center [1119, 545] width 612 height 29
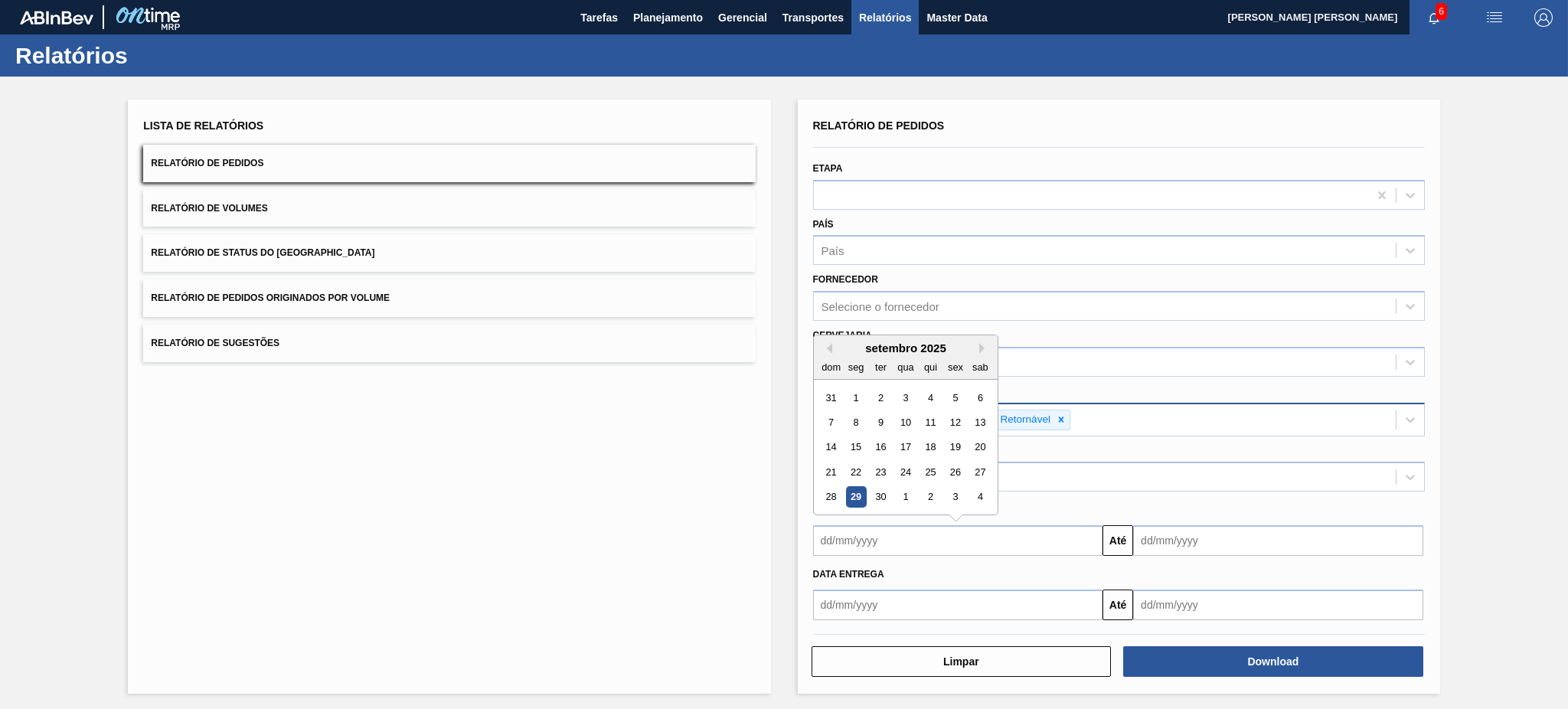
click at [1056, 540] on input "text" at bounding box center [958, 540] width 291 height 31
click at [862, 493] on div "29" at bounding box center [856, 497] width 20 height 20
type input "[DATE]"
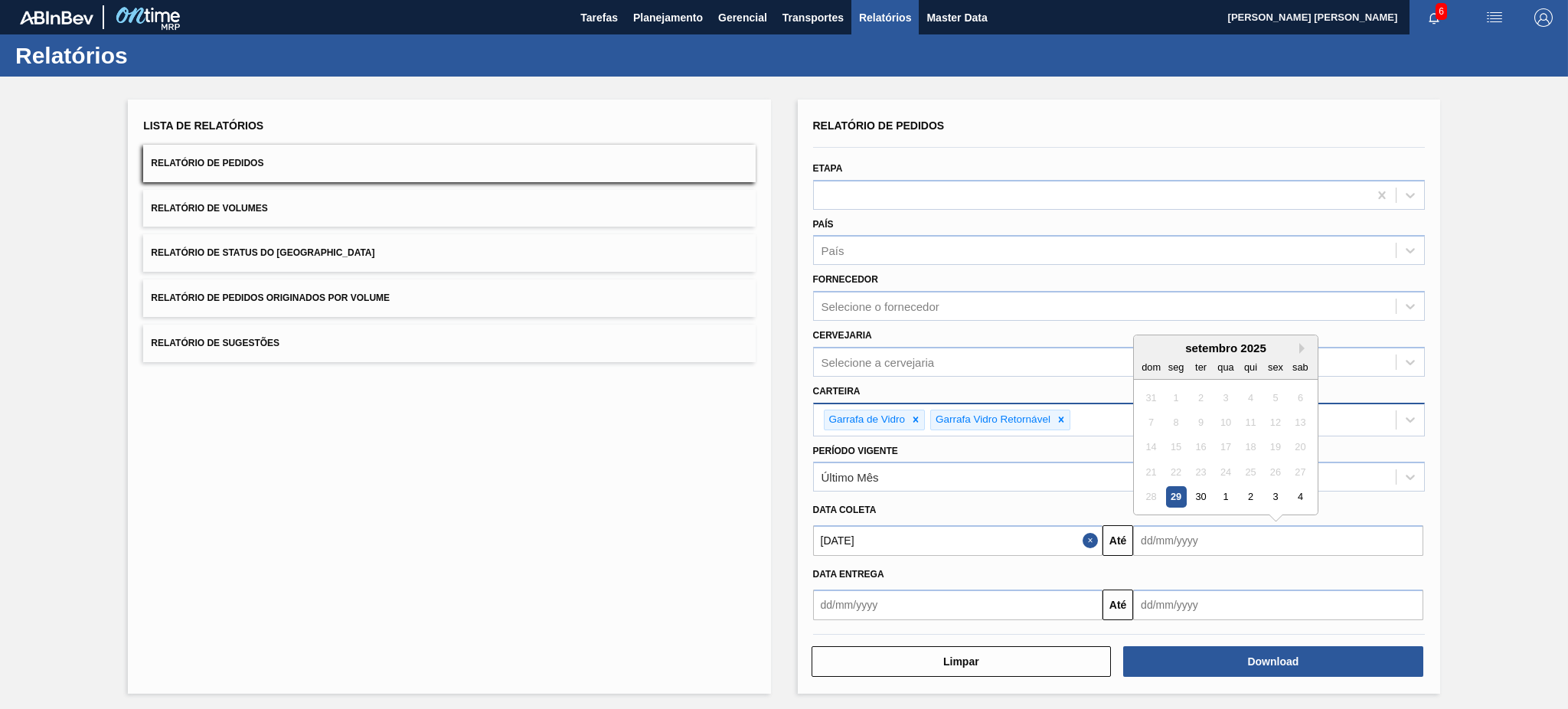
click at [1397, 548] on input "text" at bounding box center [1278, 540] width 291 height 31
click at [1303, 343] on button "Next Month" at bounding box center [1305, 349] width 11 height 11
click at [1219, 608] on input "text" at bounding box center [1278, 604] width 291 height 31
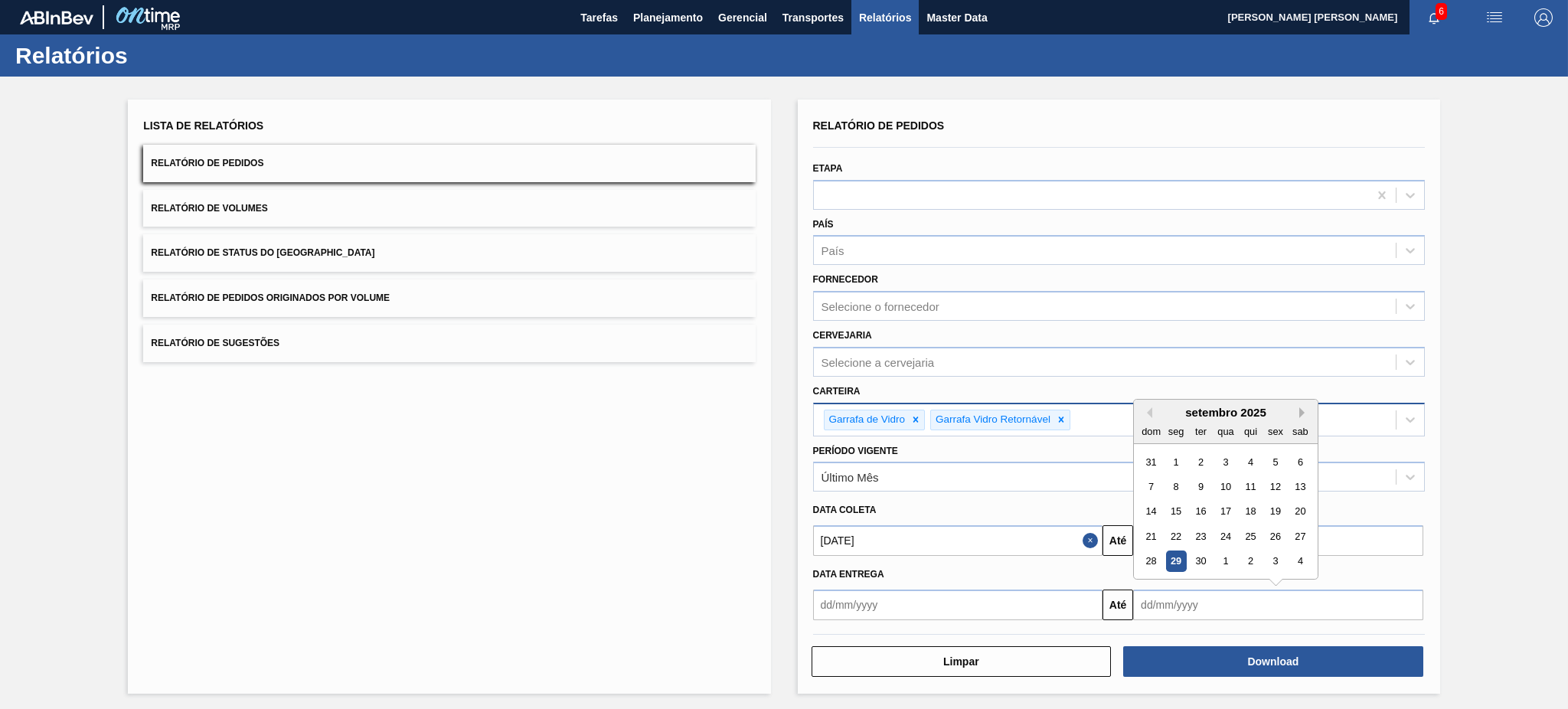
click at [1304, 411] on button "Next Month" at bounding box center [1305, 413] width 11 height 11
click at [1282, 556] on div "31" at bounding box center [1276, 561] width 20 height 20
type input "[DATE]"
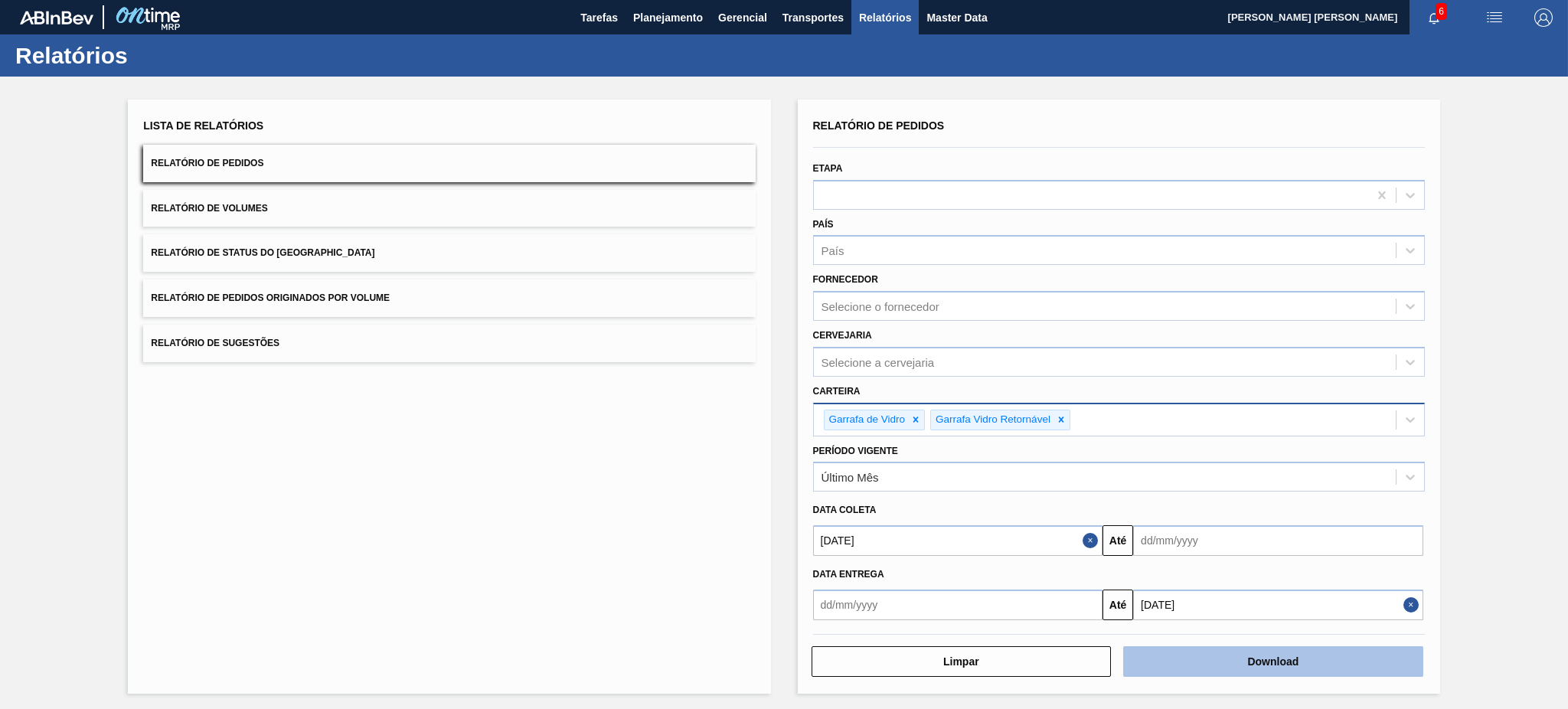
click at [1247, 661] on button "Download" at bounding box center [1273, 661] width 300 height 31
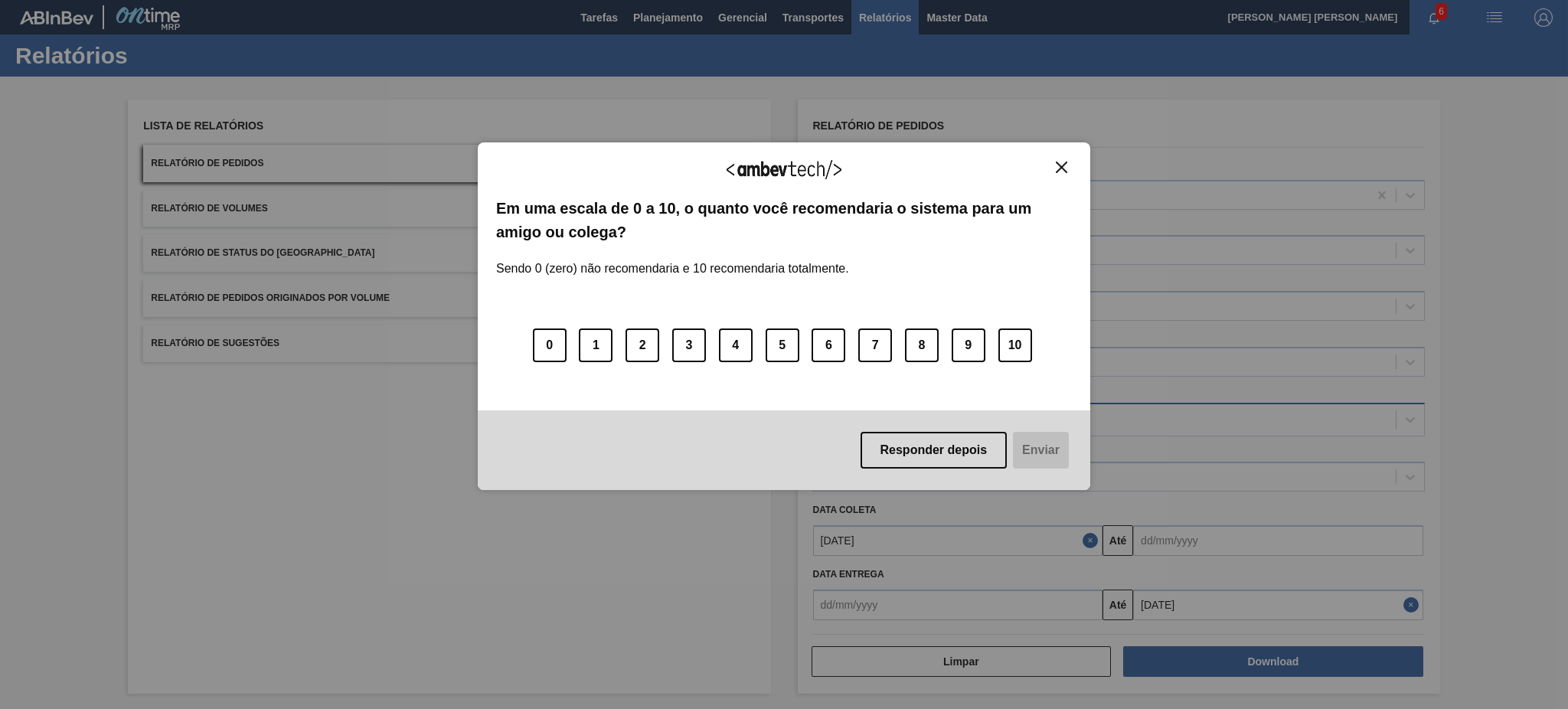
click at [1058, 166] on img "Close" at bounding box center [1062, 167] width 11 height 11
